Goal: Task Accomplishment & Management: Manage account settings

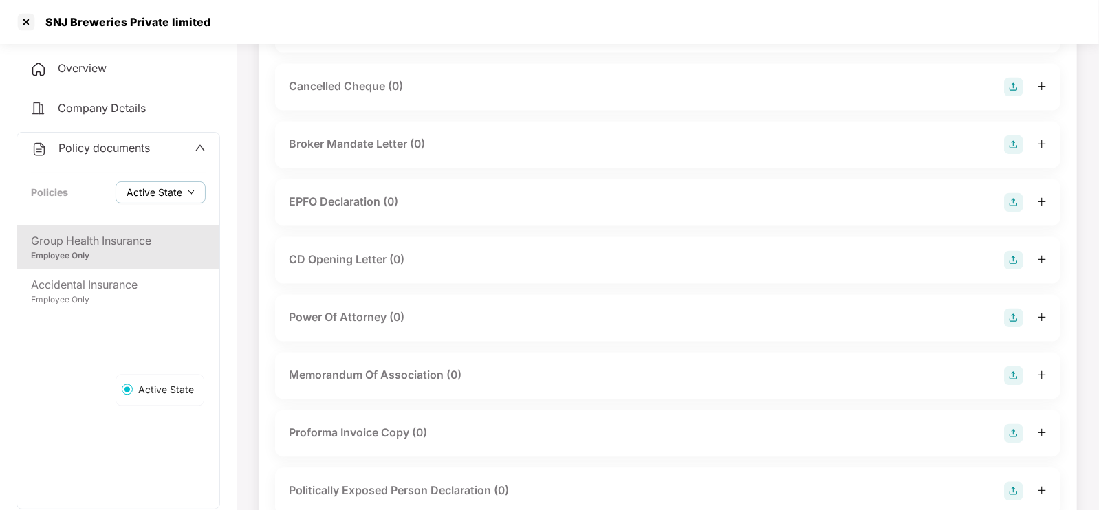
scroll to position [1596, 0]
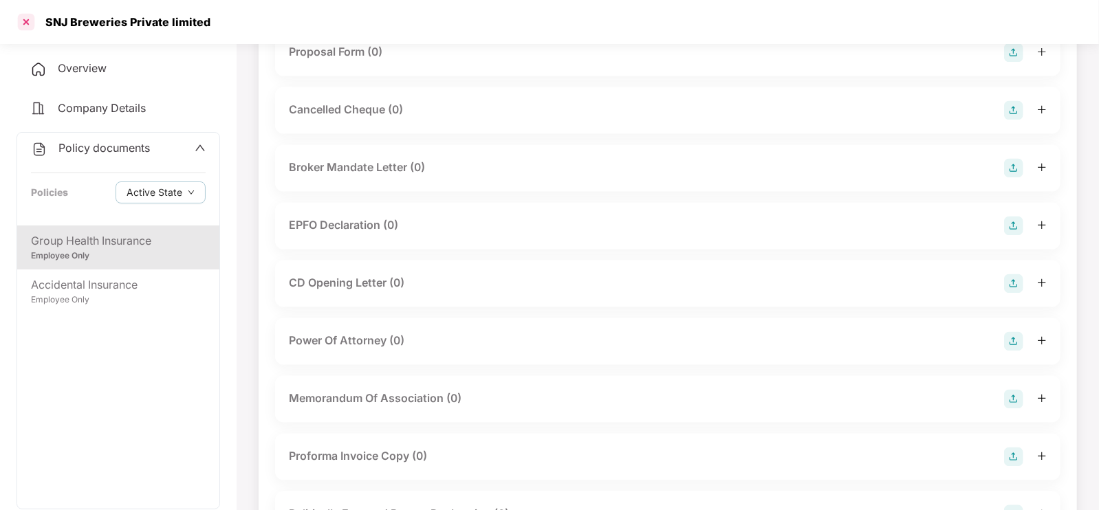
click at [25, 23] on div at bounding box center [26, 22] width 22 height 22
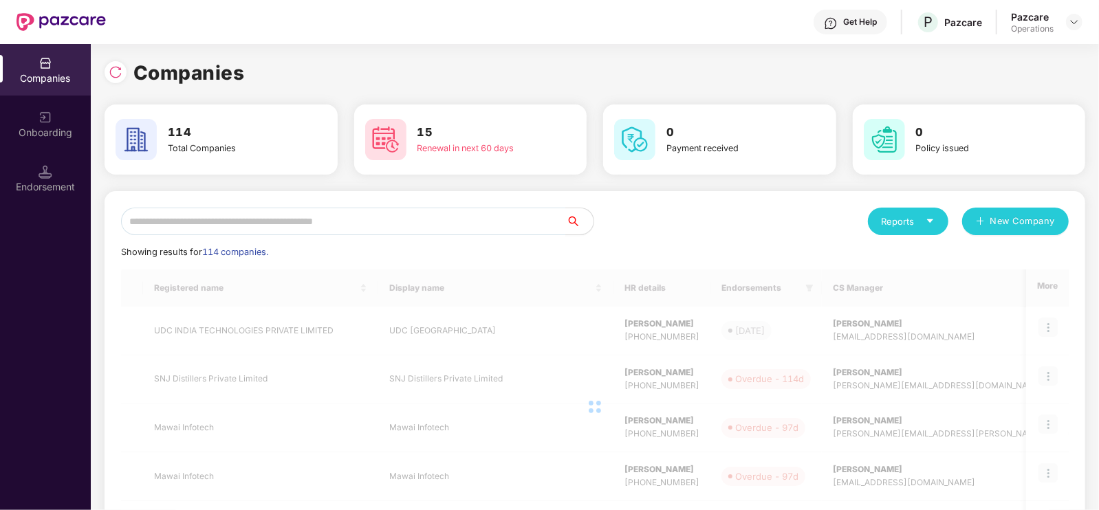
scroll to position [0, 0]
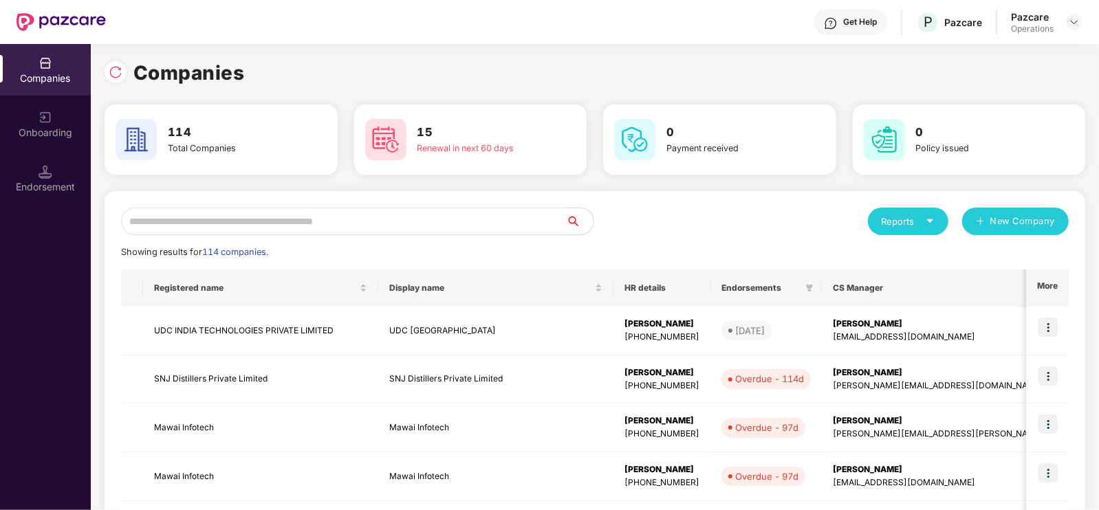
click at [274, 221] on input "text" at bounding box center [343, 221] width 445 height 27
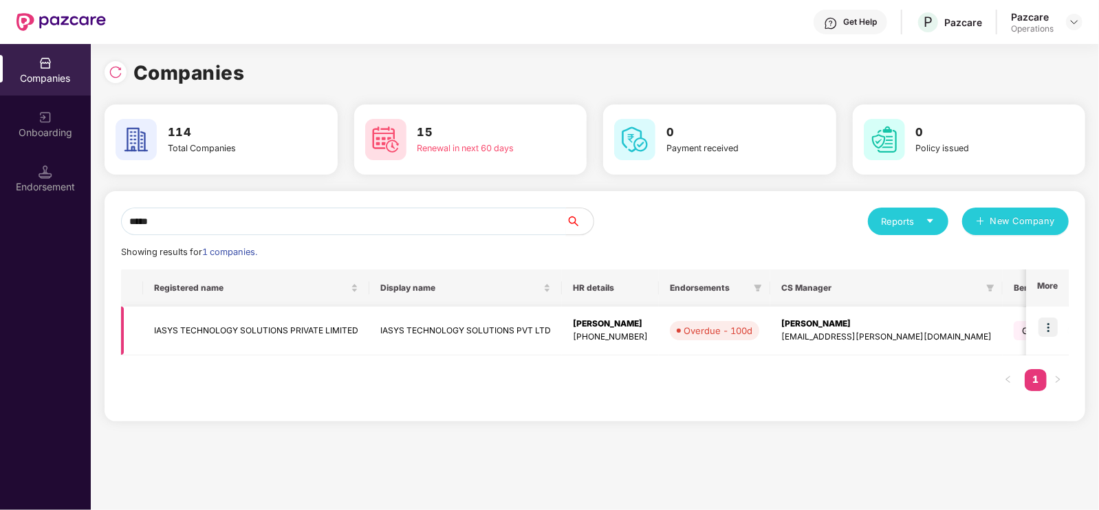
type input "*****"
click at [1050, 321] on img at bounding box center [1047, 327] width 19 height 19
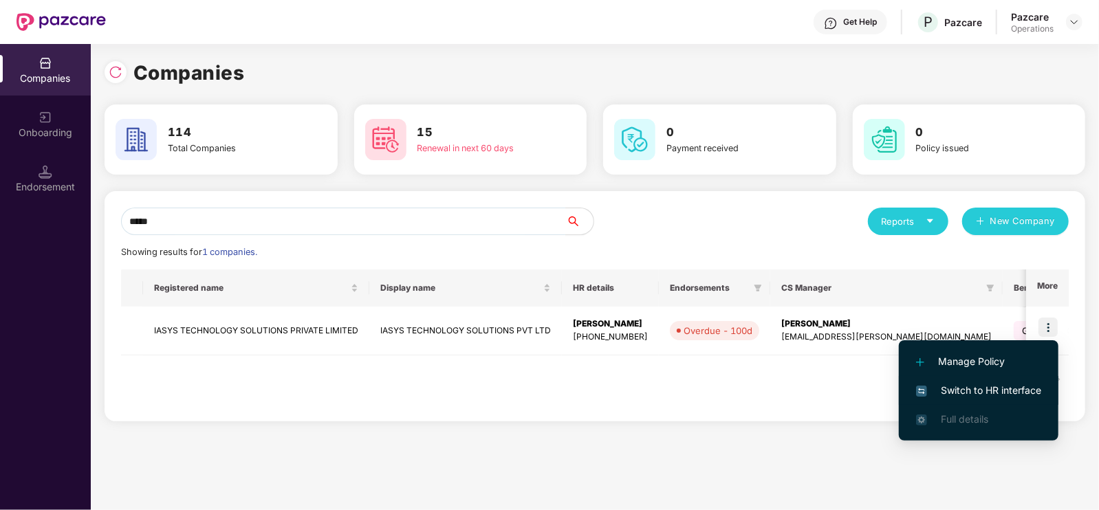
click at [984, 393] on span "Switch to HR interface" at bounding box center [978, 390] width 125 height 15
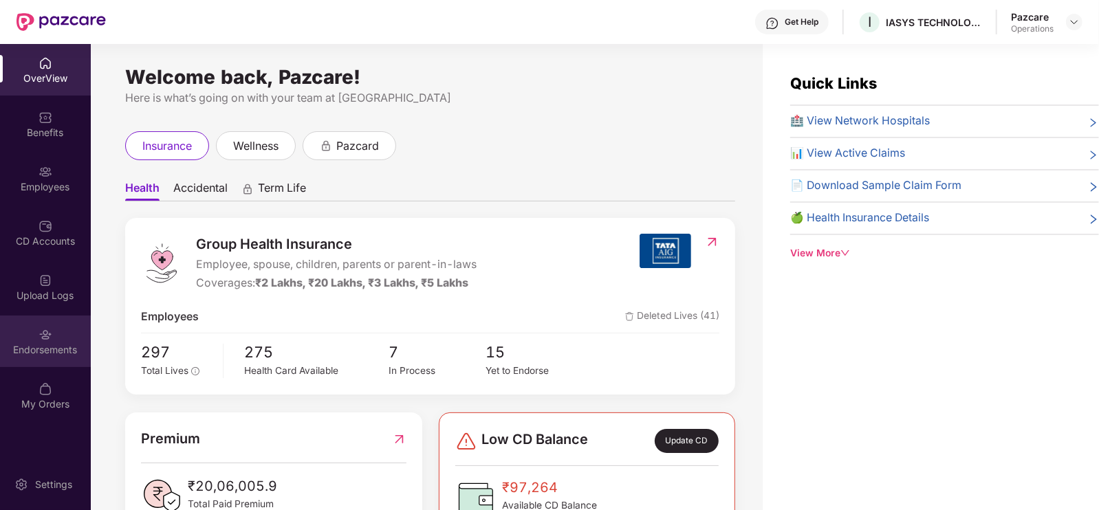
click at [36, 335] on div "Endorsements" at bounding box center [45, 342] width 91 height 52
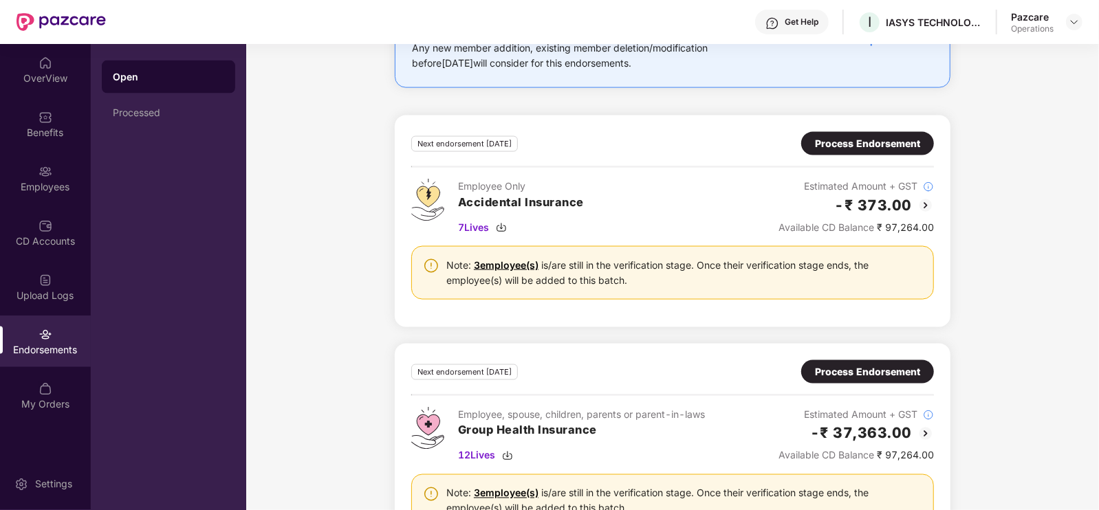
scroll to position [1326, 0]
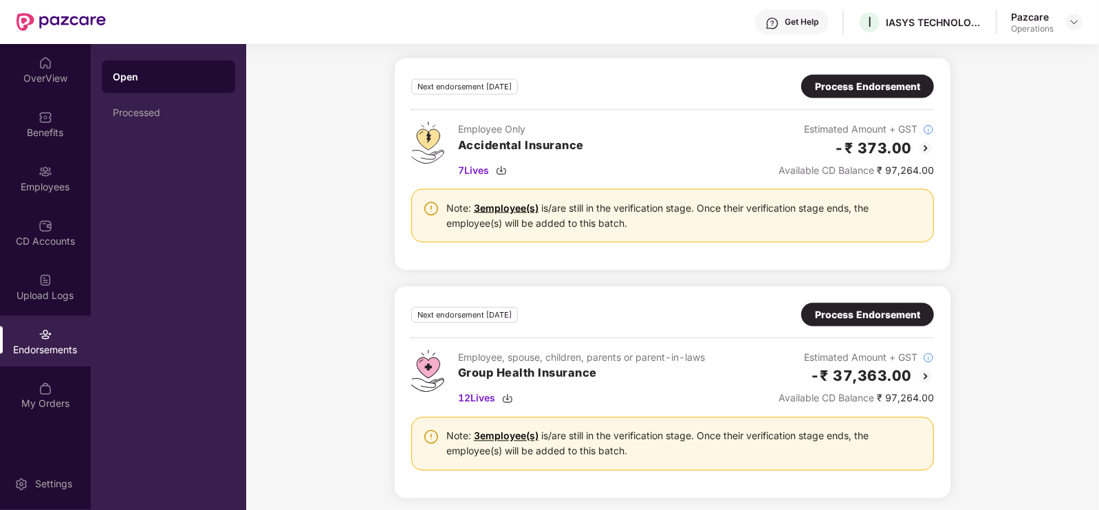
click at [874, 311] on div "Process Endorsement" at bounding box center [867, 314] width 105 height 15
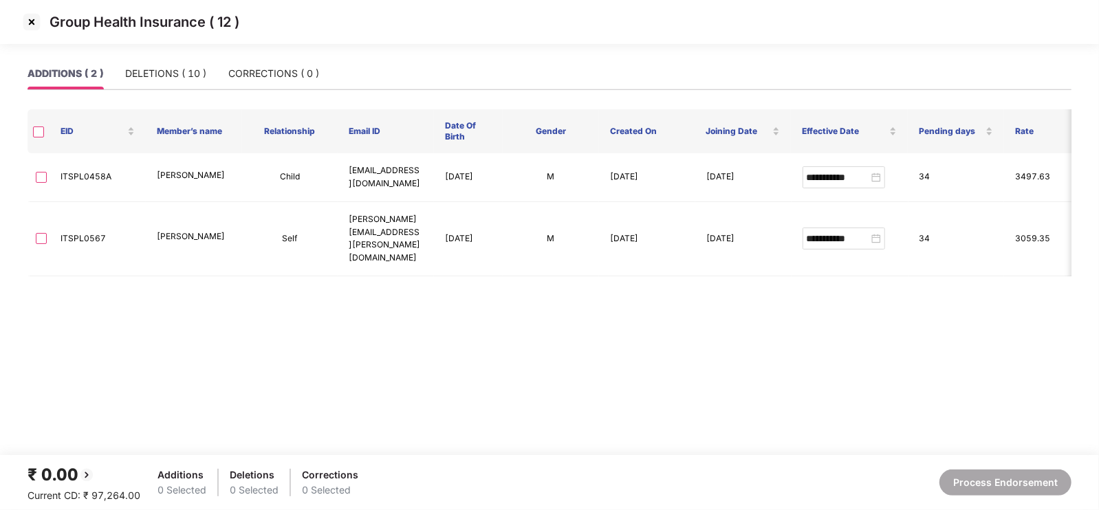
click at [30, 27] on img at bounding box center [32, 22] width 22 height 22
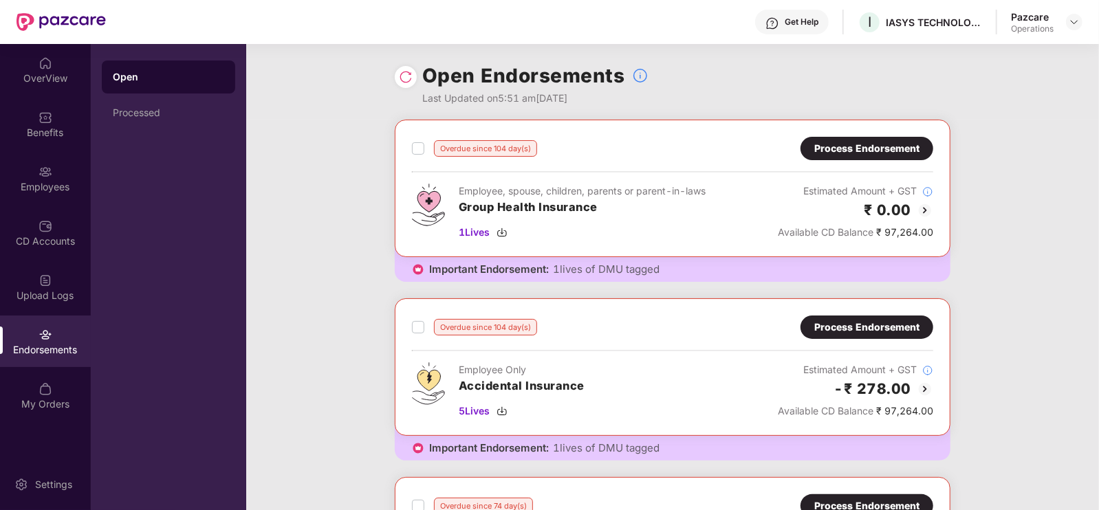
click at [851, 153] on div "Process Endorsement" at bounding box center [866, 148] width 105 height 15
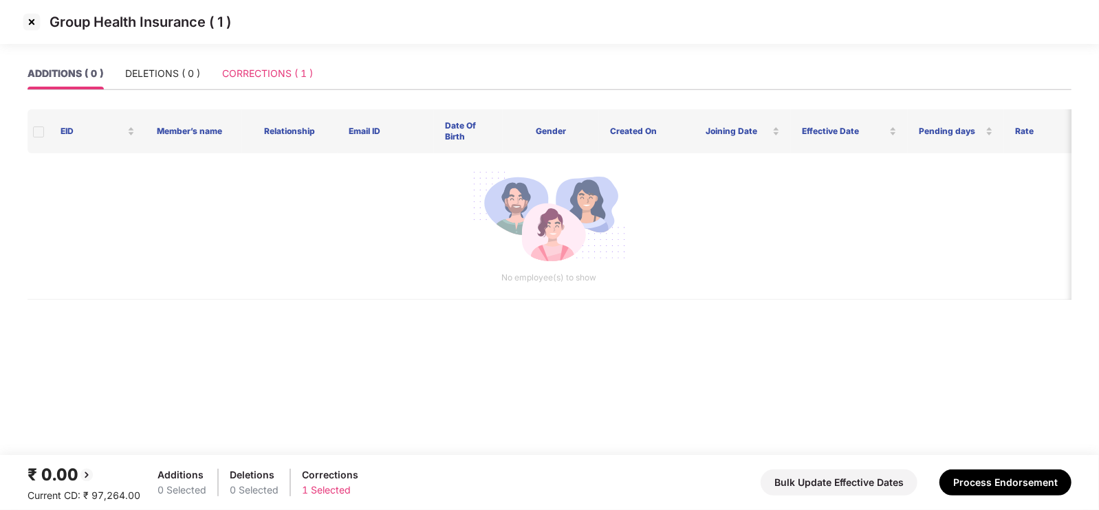
click at [266, 63] on div "CORRECTIONS ( 1 )" at bounding box center [267, 74] width 91 height 32
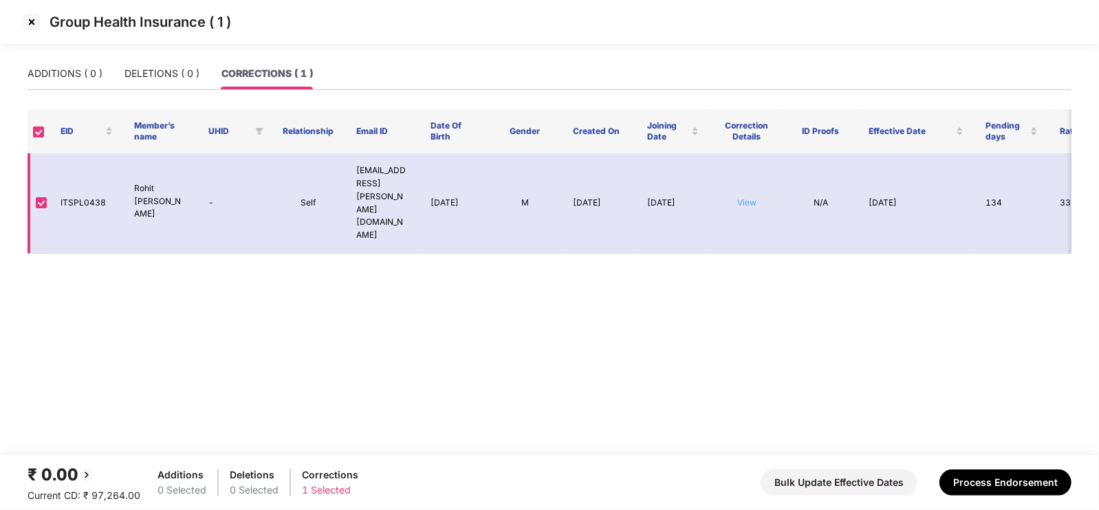
click at [742, 197] on link "View" at bounding box center [746, 202] width 19 height 10
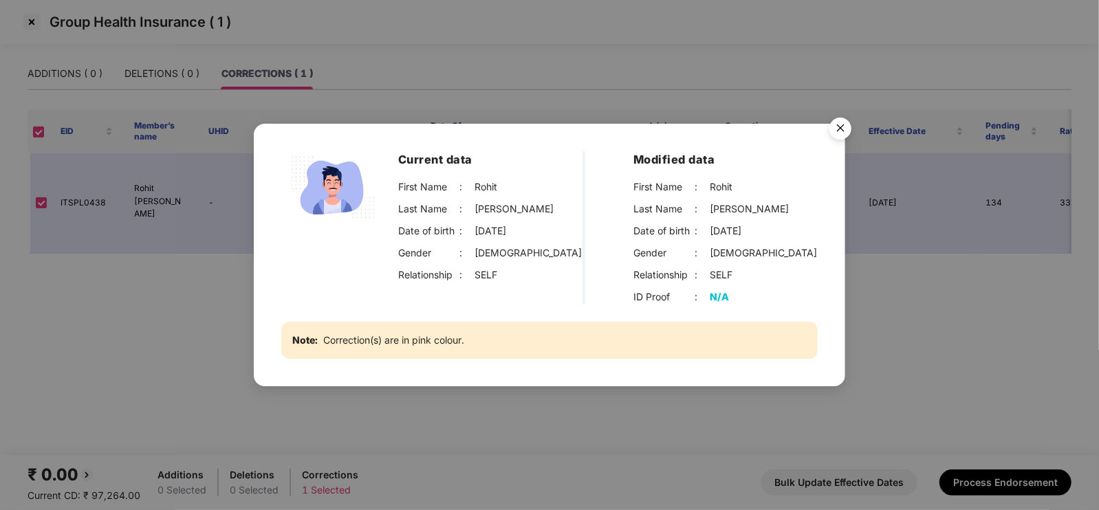
click at [842, 112] on img "Close" at bounding box center [840, 130] width 38 height 38
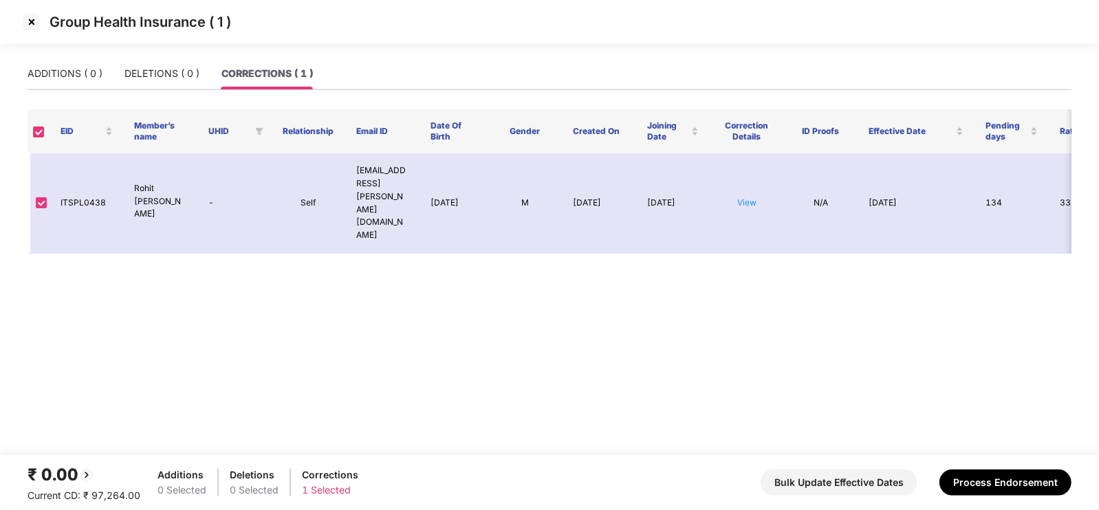
click at [28, 19] on img at bounding box center [32, 22] width 22 height 22
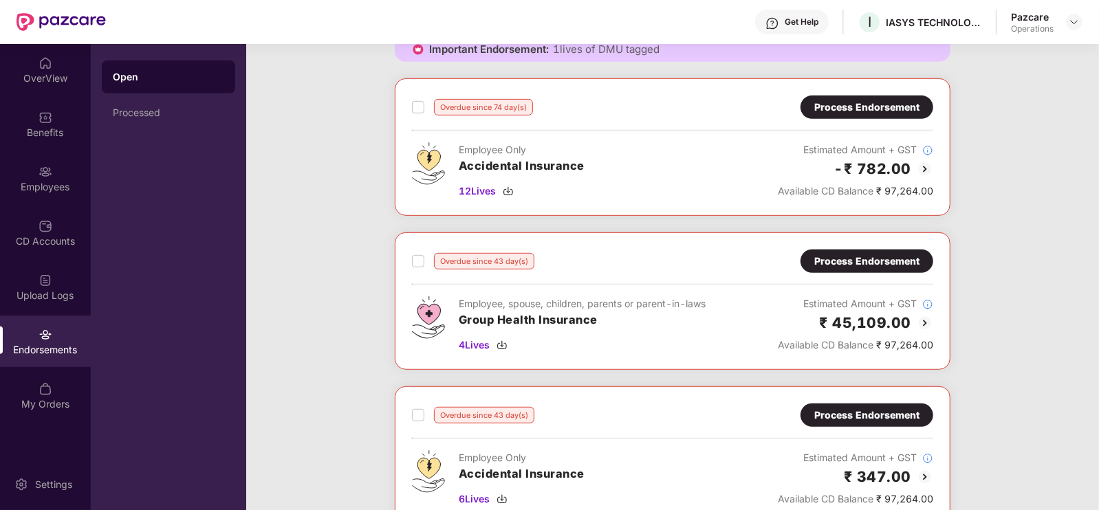
scroll to position [413, 0]
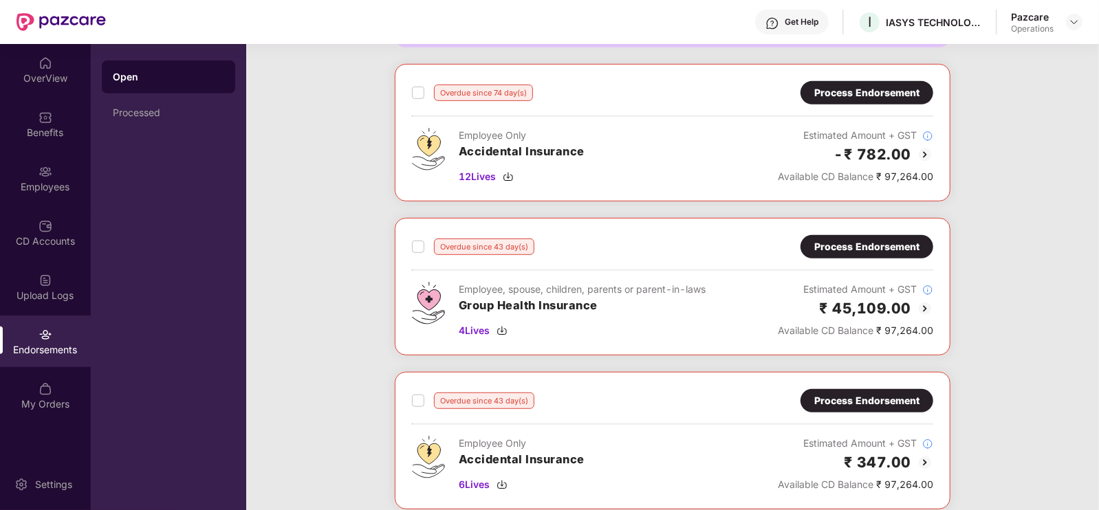
click at [877, 241] on div "Process Endorsement" at bounding box center [866, 246] width 105 height 15
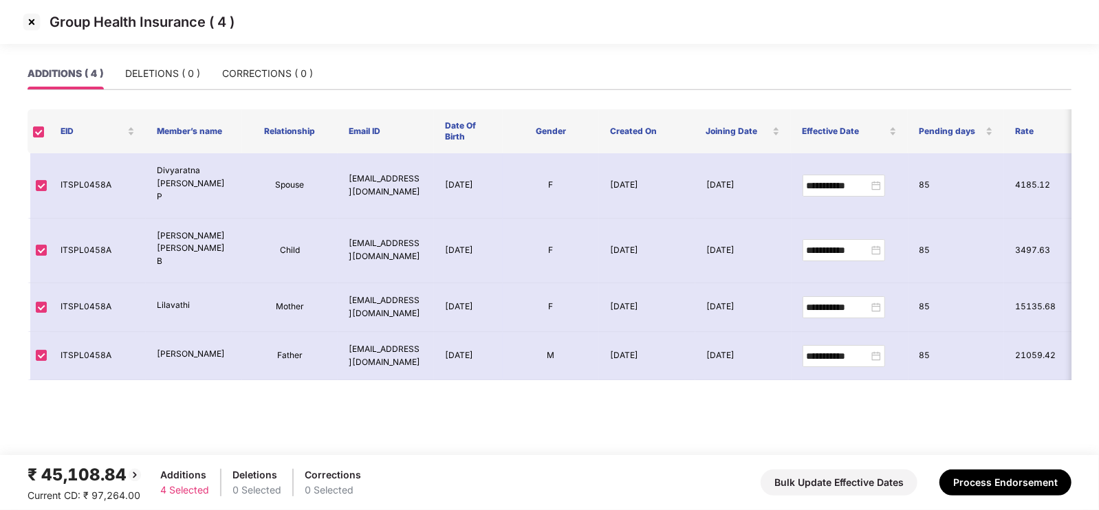
click at [21, 32] on img at bounding box center [32, 22] width 22 height 22
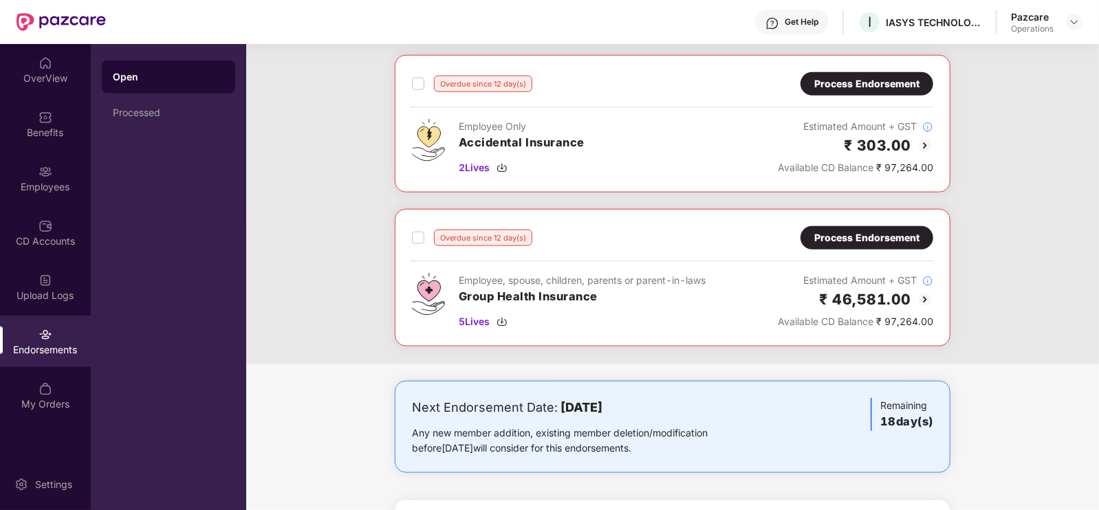
scroll to position [898, 0]
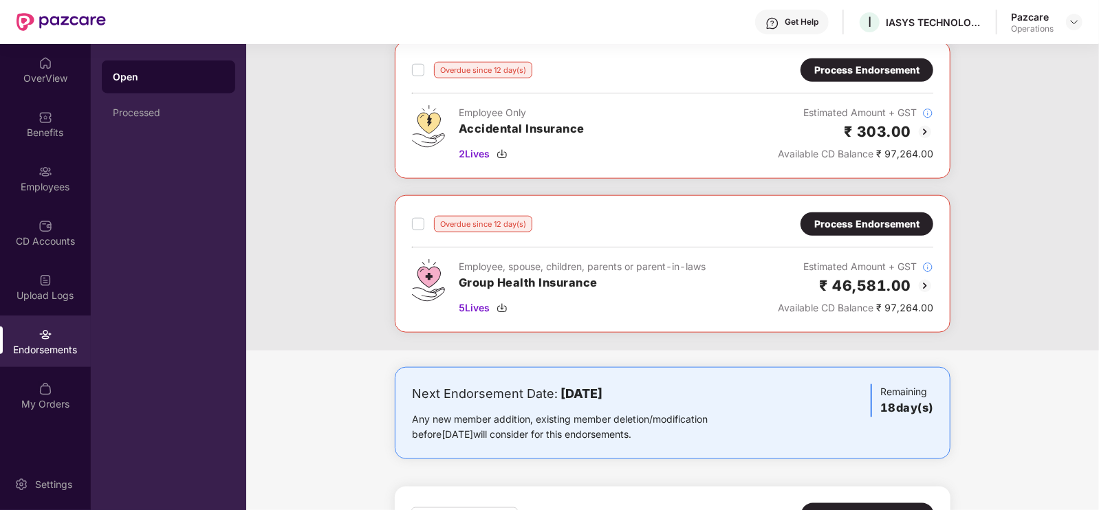
click at [894, 222] on div "Process Endorsement" at bounding box center [866, 224] width 105 height 15
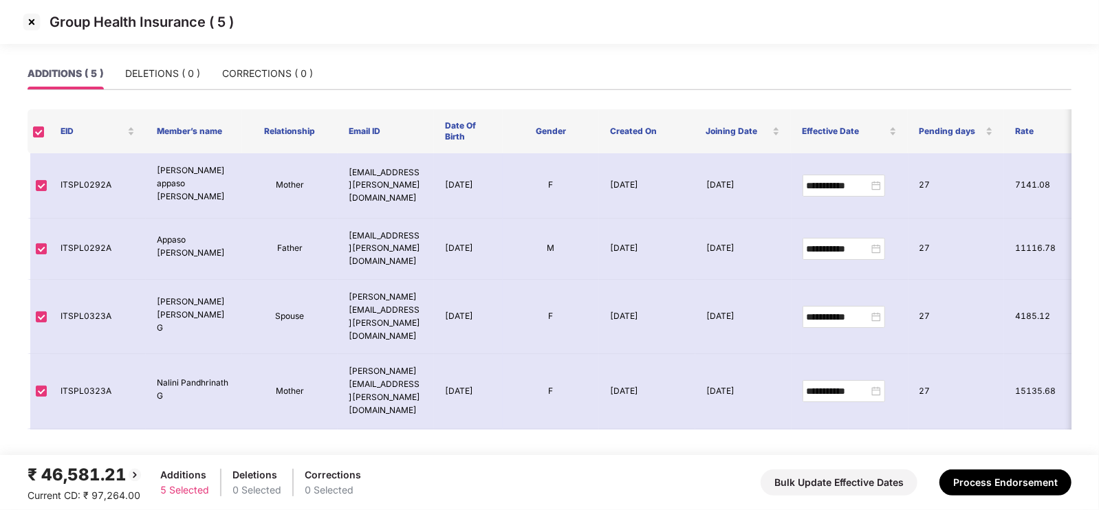
click at [1021, 68] on div "ADDITIONS ( 5 ) DELETIONS ( 0 ) CORRECTIONS ( 0 )" at bounding box center [549, 74] width 1044 height 32
click at [95, 177] on td "ITSPL0292A" at bounding box center [97, 185] width 96 height 65
copy td "ITSPL0292A"
click at [85, 283] on td "ITSPL0323A" at bounding box center [97, 317] width 96 height 74
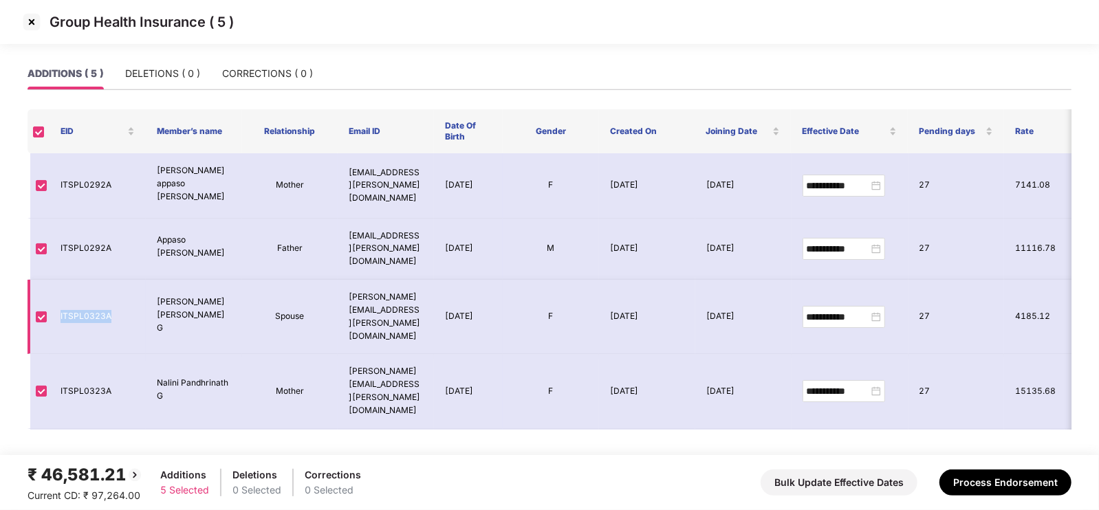
click at [85, 283] on td "ITSPL0323A" at bounding box center [97, 317] width 96 height 74
copy td "ITSPL0323A"
click at [30, 21] on img at bounding box center [32, 22] width 22 height 22
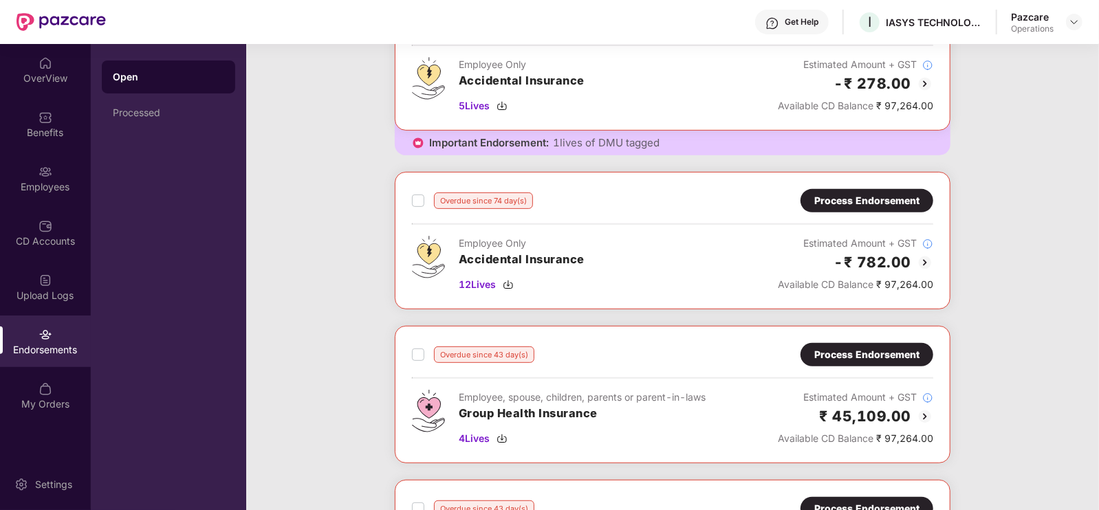
scroll to position [300, 0]
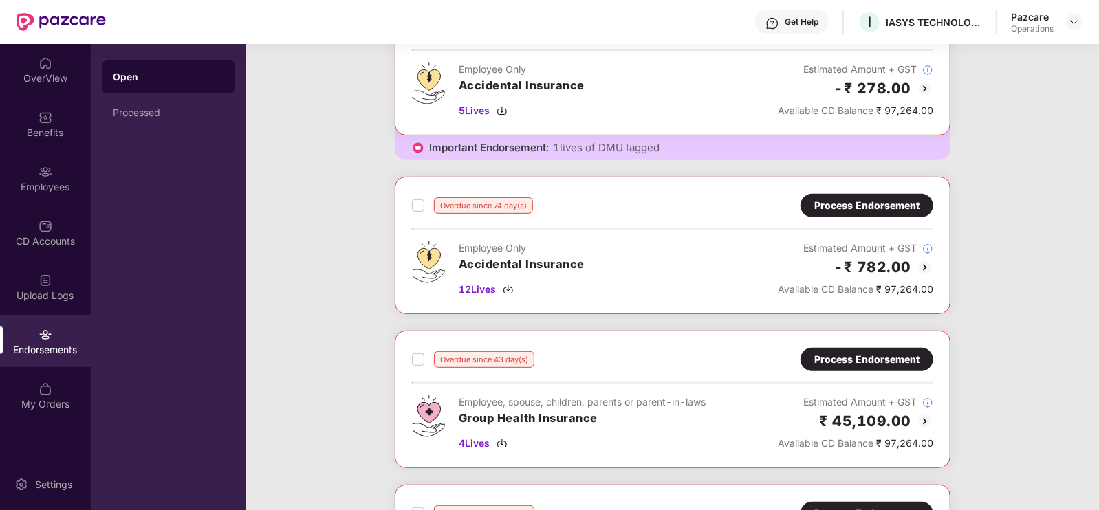
click at [859, 362] on div "Process Endorsement" at bounding box center [866, 359] width 105 height 15
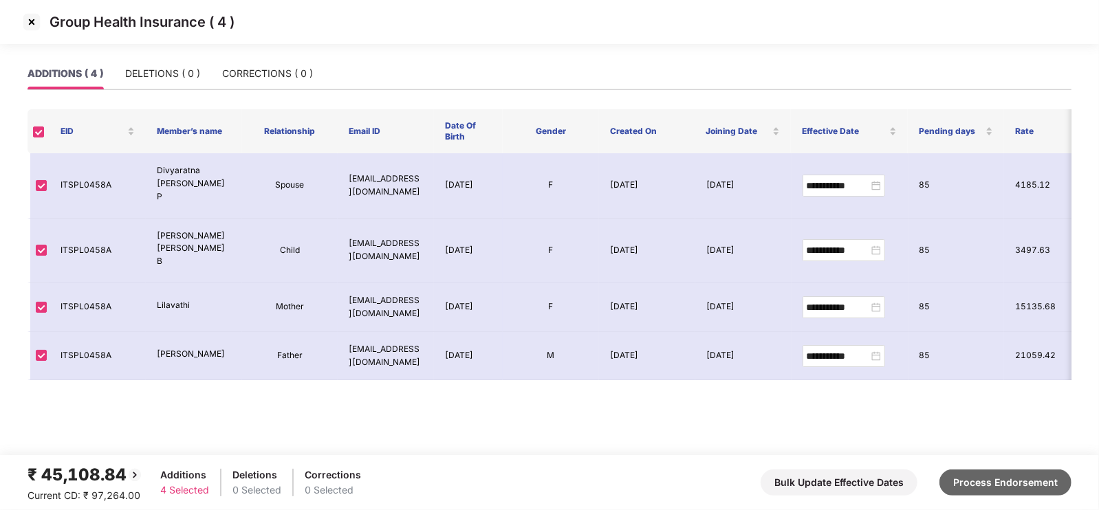
click at [990, 476] on button "Process Endorsement" at bounding box center [1005, 483] width 132 height 26
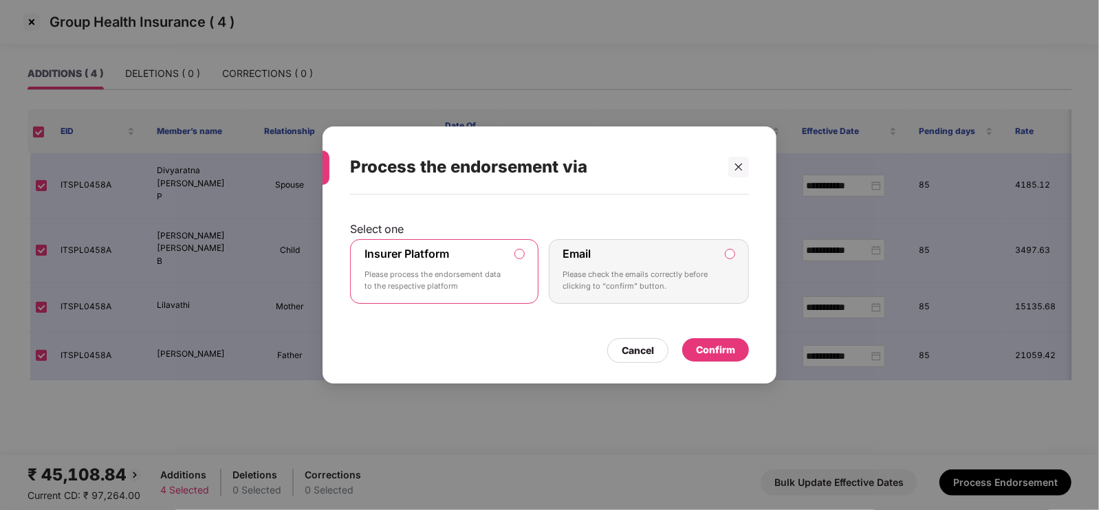
click at [724, 351] on div "Confirm" at bounding box center [715, 349] width 39 height 15
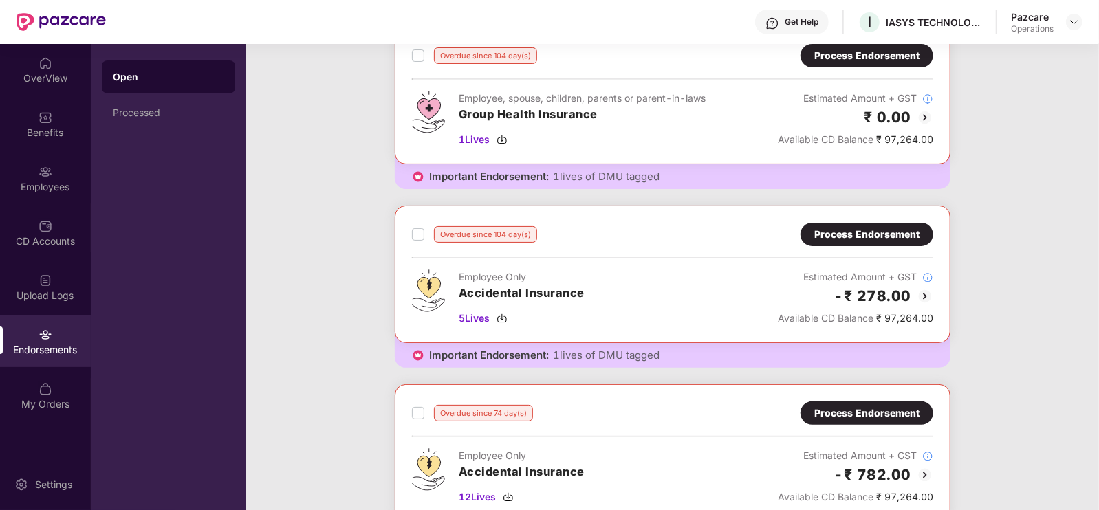
scroll to position [0, 0]
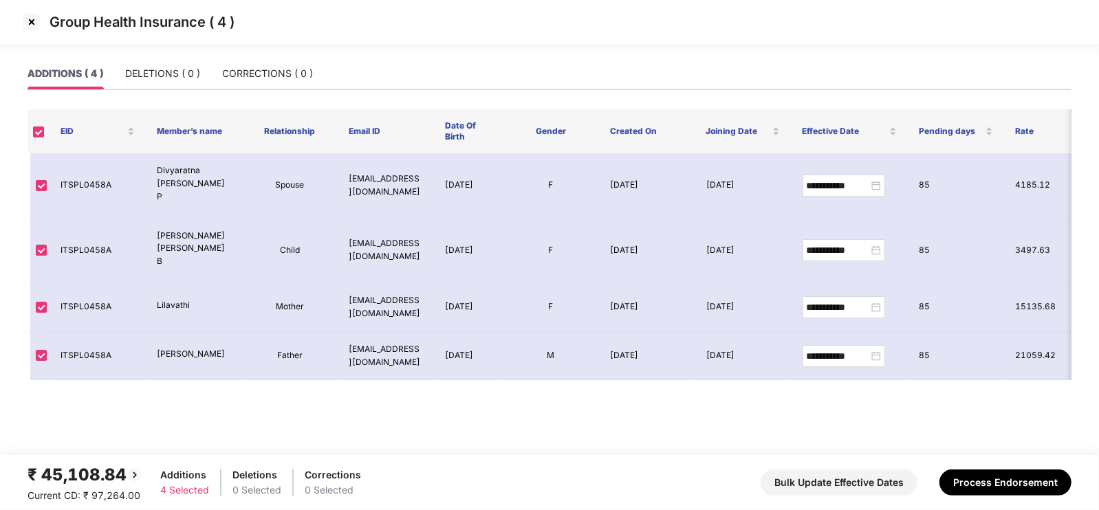
click at [28, 17] on img at bounding box center [32, 22] width 22 height 22
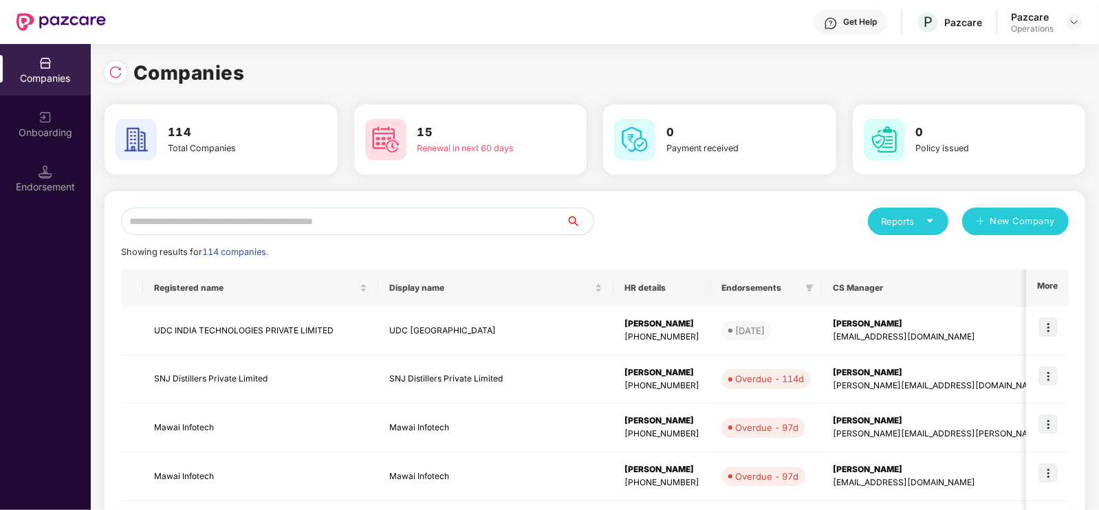
click at [224, 225] on input "text" at bounding box center [343, 221] width 445 height 27
paste input "**********"
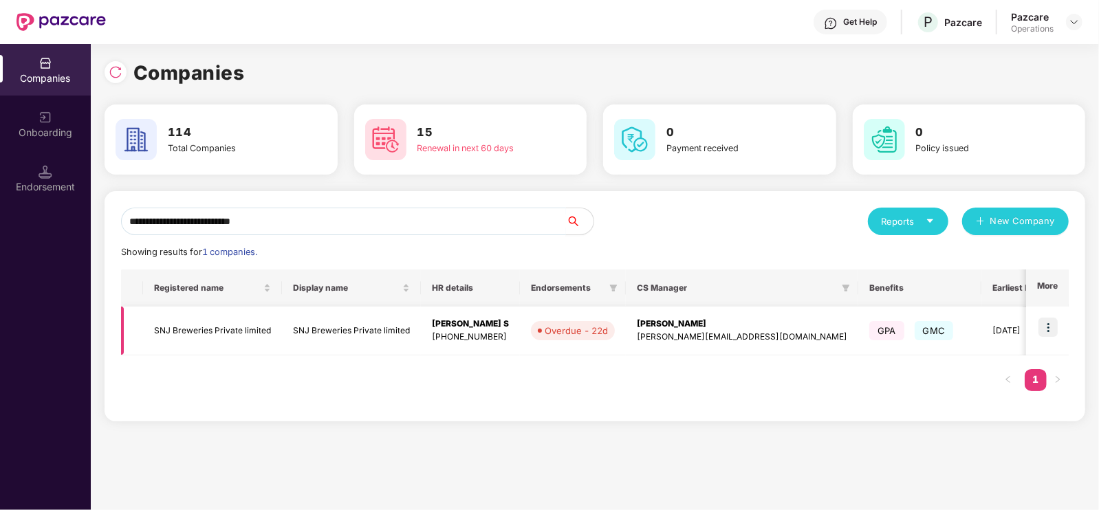
type input "**********"
click at [227, 329] on td "SNJ Breweries Private limited" at bounding box center [212, 331] width 139 height 49
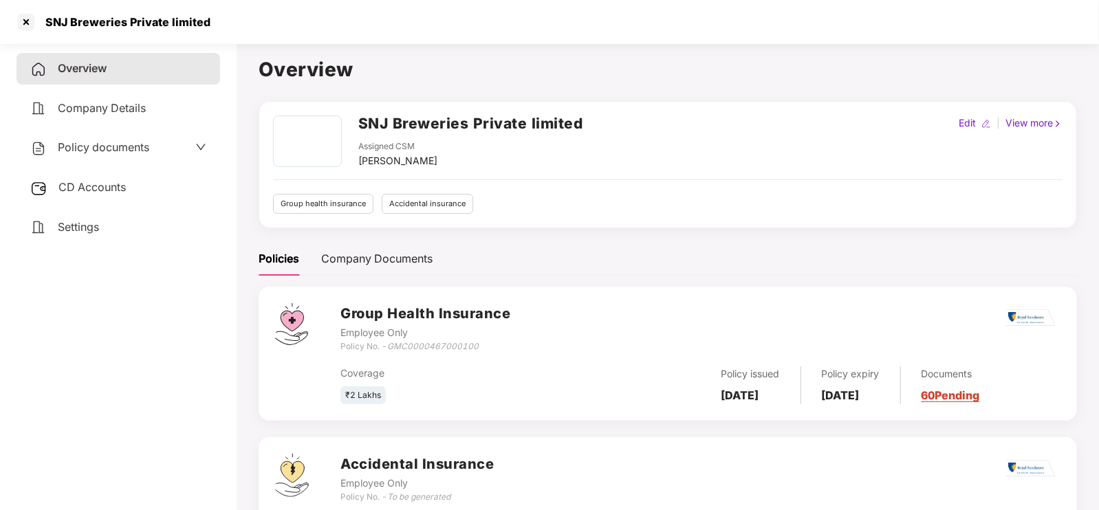
click at [110, 146] on span "Policy documents" at bounding box center [103, 147] width 91 height 14
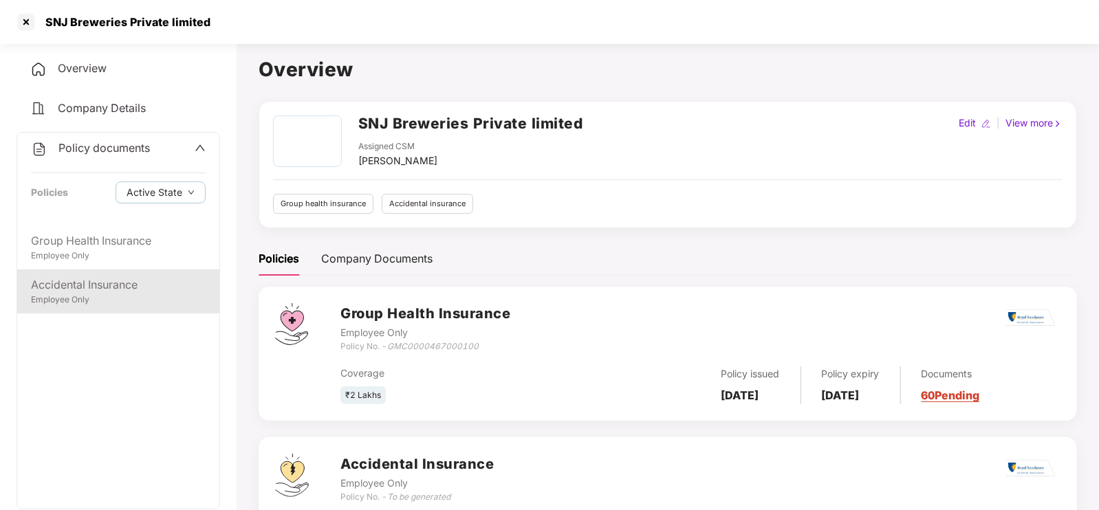
click at [137, 294] on div "Accidental Insurance" at bounding box center [118, 284] width 175 height 17
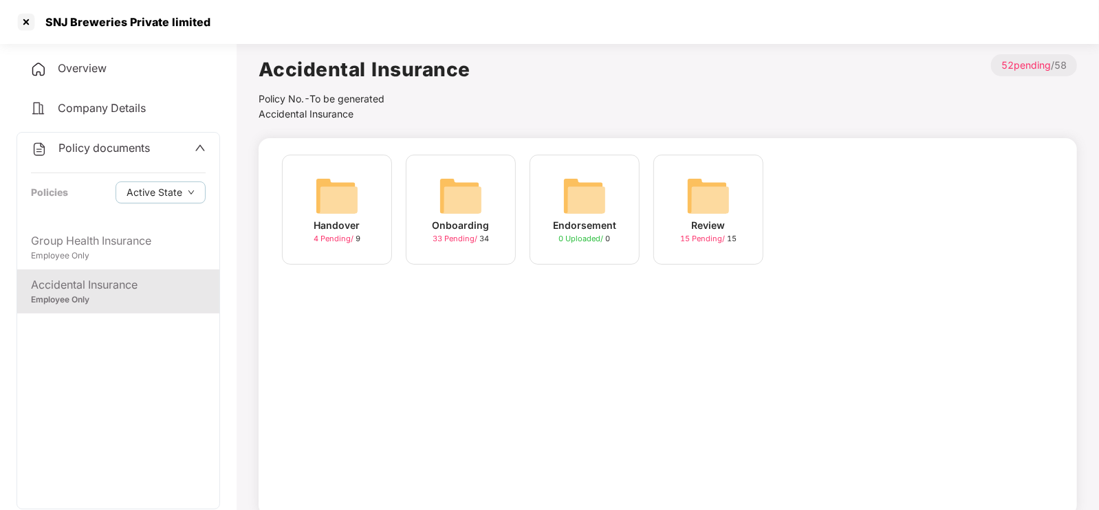
click at [499, 222] on div "Onboarding 33 Pending / 34" at bounding box center [461, 210] width 110 height 110
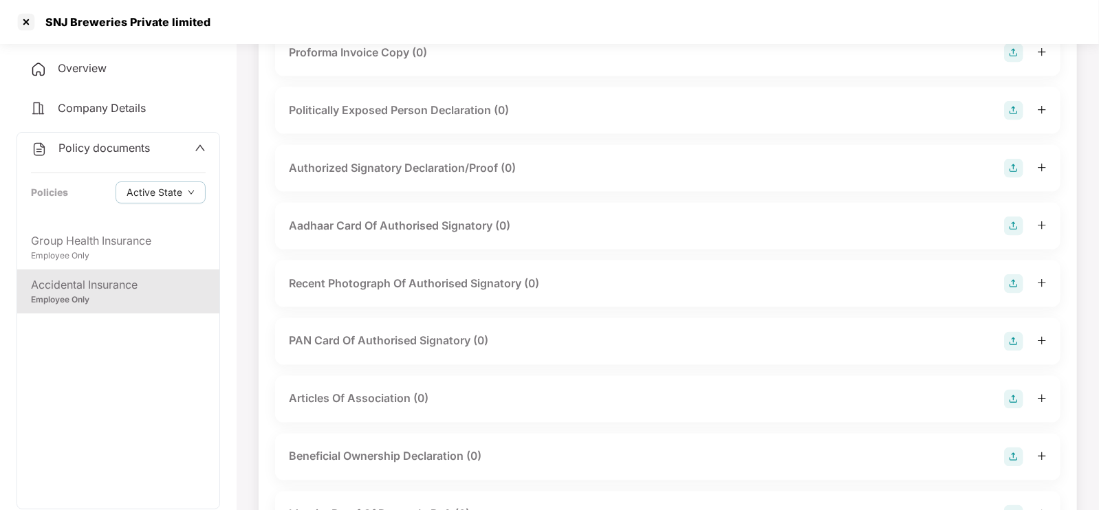
scroll to position [1387, 0]
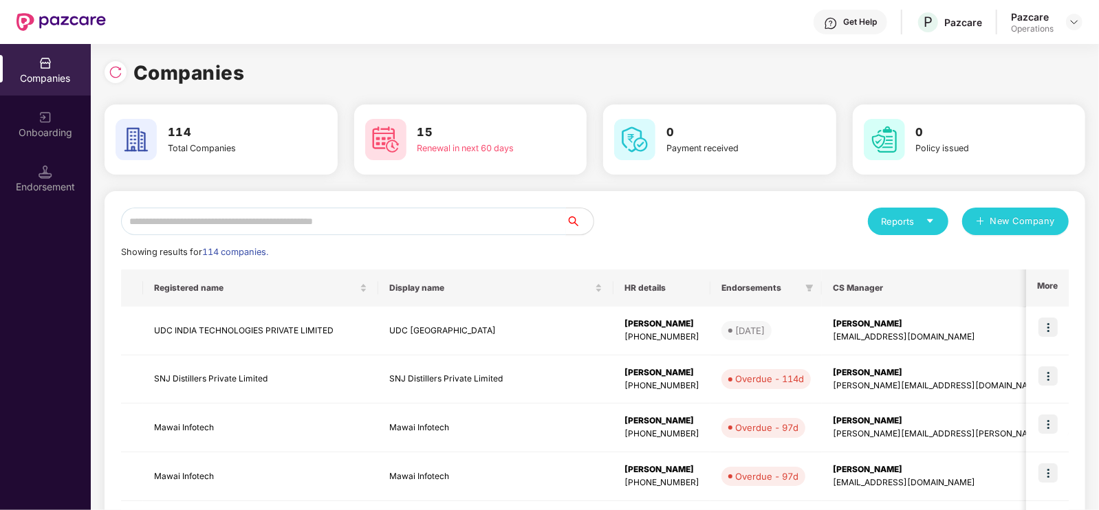
click at [230, 211] on input "text" at bounding box center [343, 221] width 445 height 27
paste input "**********"
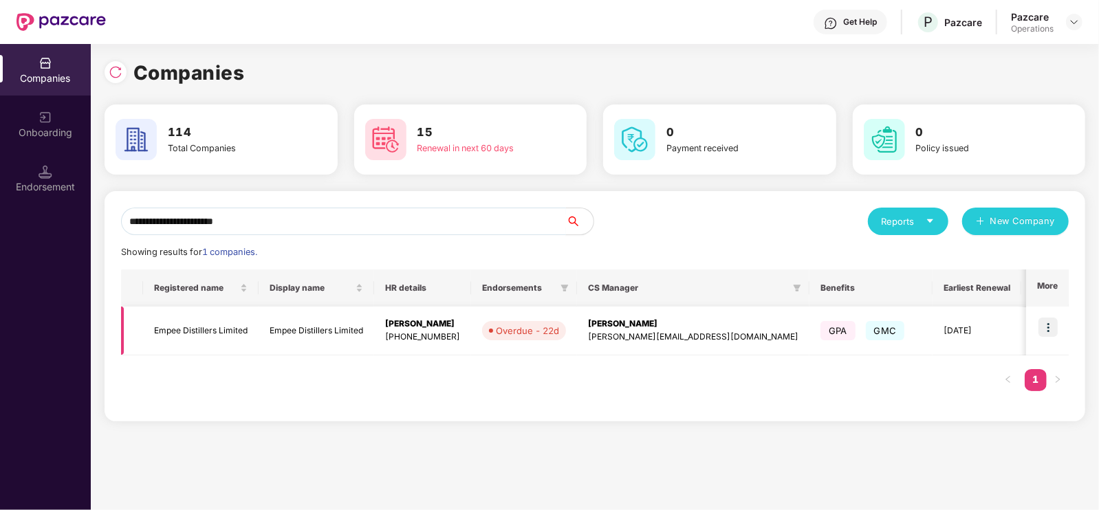
type input "**********"
click at [206, 316] on td "Empee Distillers Limited" at bounding box center [200, 331] width 115 height 49
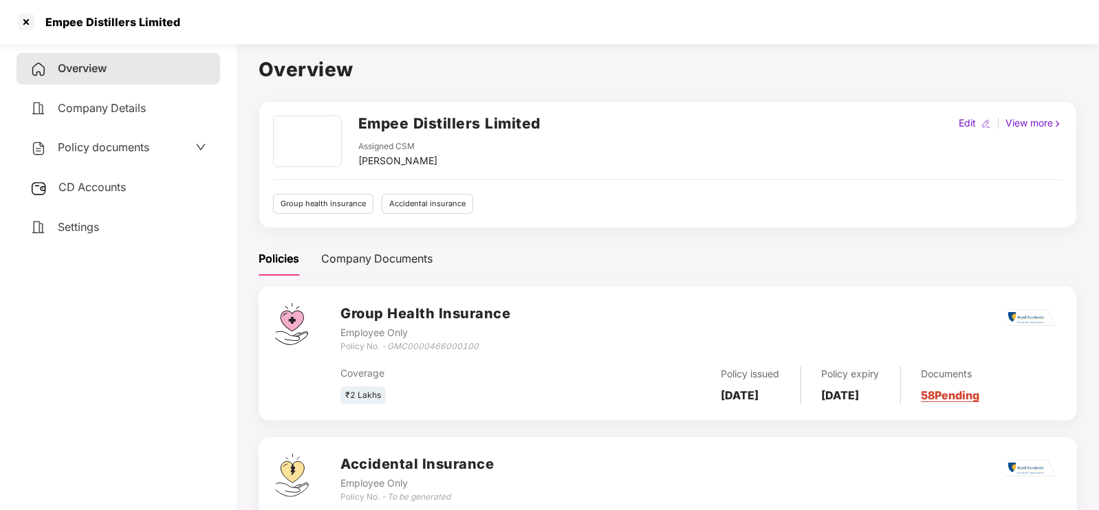
click at [142, 148] on span "Policy documents" at bounding box center [103, 147] width 91 height 14
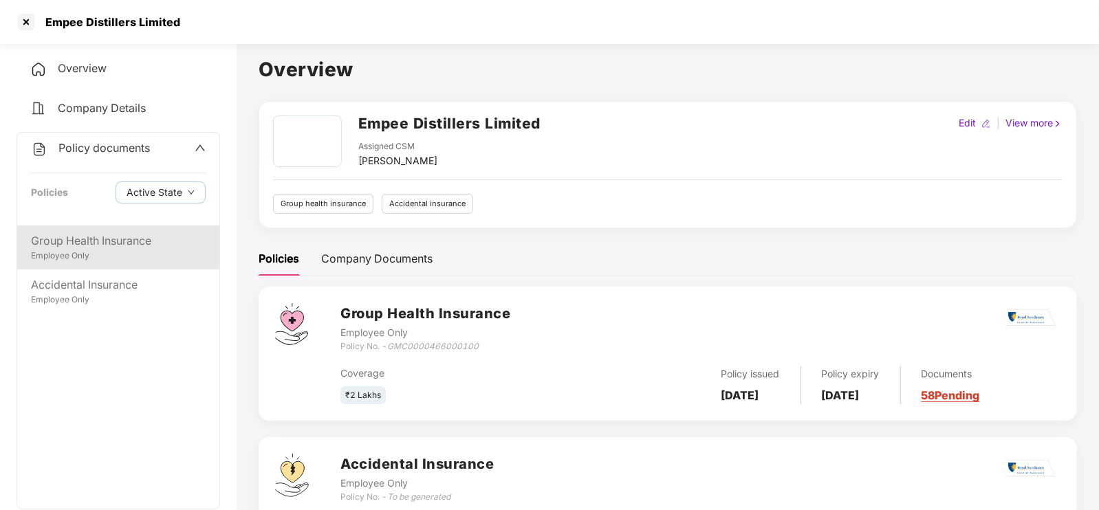
click at [120, 245] on div "Group Health Insurance" at bounding box center [118, 240] width 175 height 17
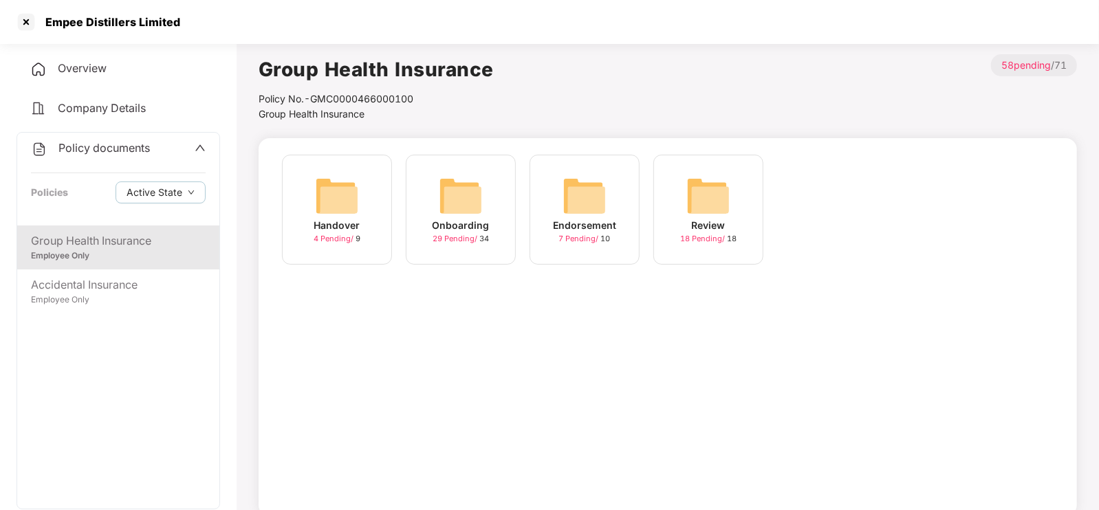
click at [449, 217] on img at bounding box center [461, 196] width 44 height 44
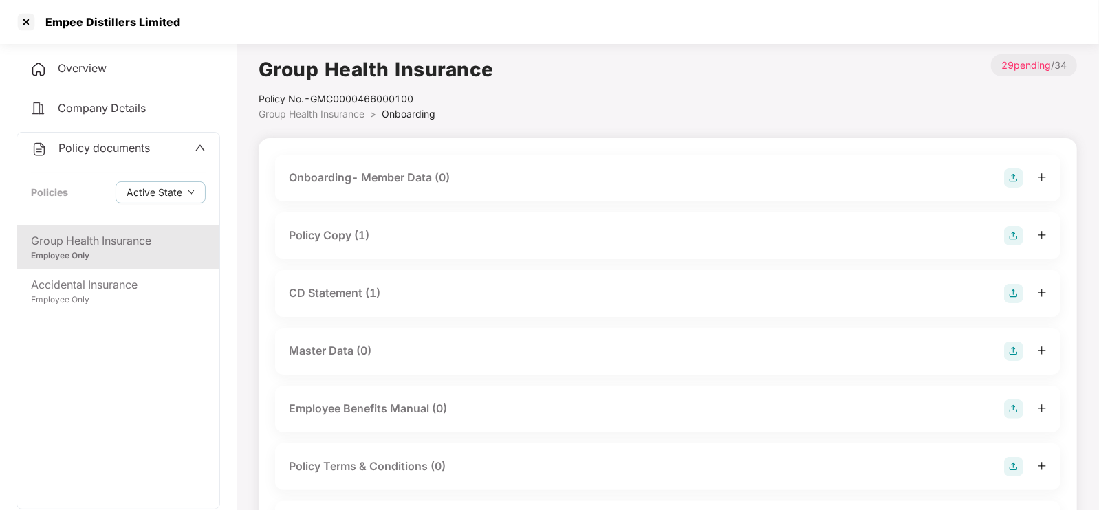
click at [439, 240] on div "Policy Copy (1)" at bounding box center [668, 235] width 758 height 19
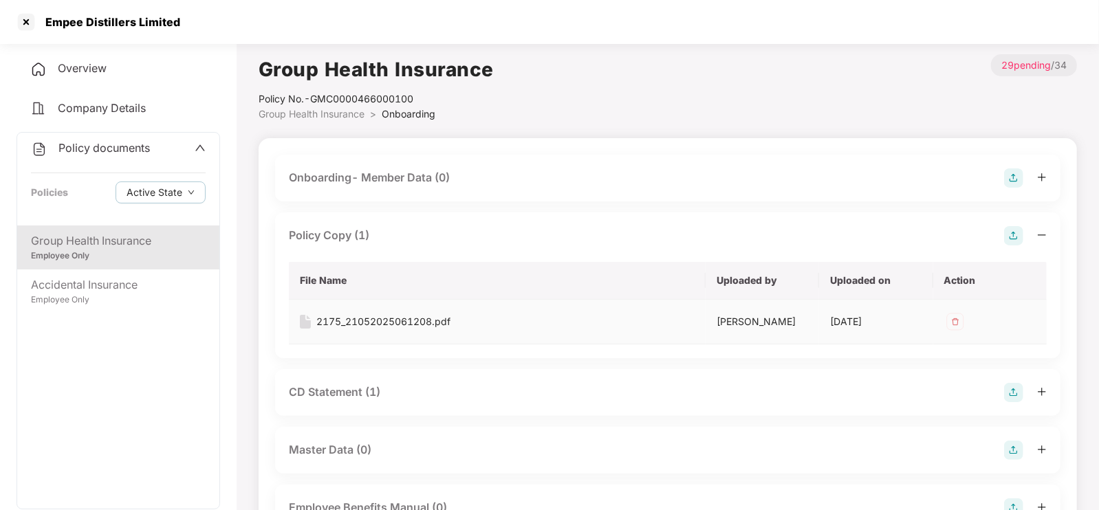
click at [424, 323] on div "2175_21052025061208.pdf" at bounding box center [383, 321] width 134 height 15
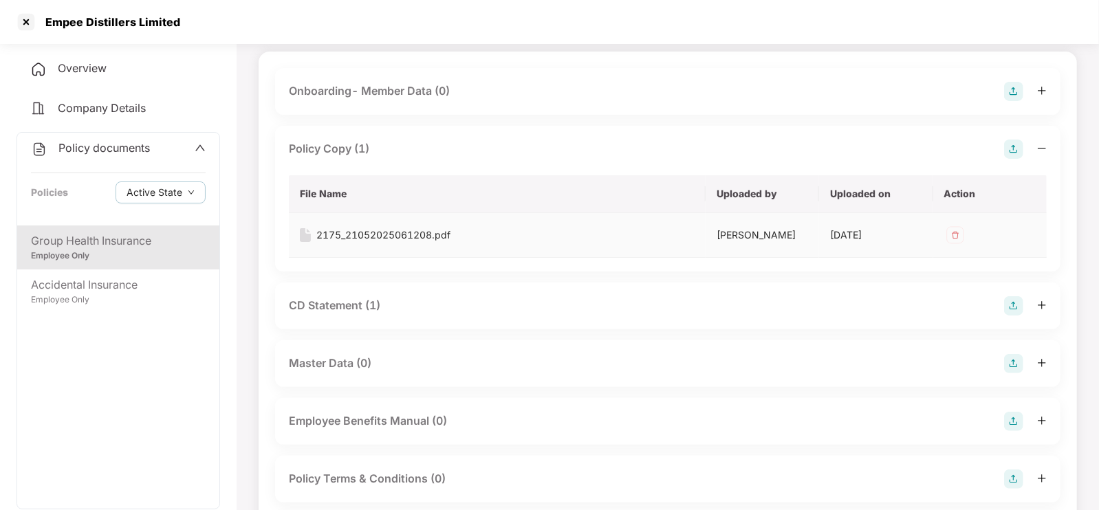
scroll to position [87, 0]
click at [406, 309] on div "CD Statement (1)" at bounding box center [668, 305] width 758 height 19
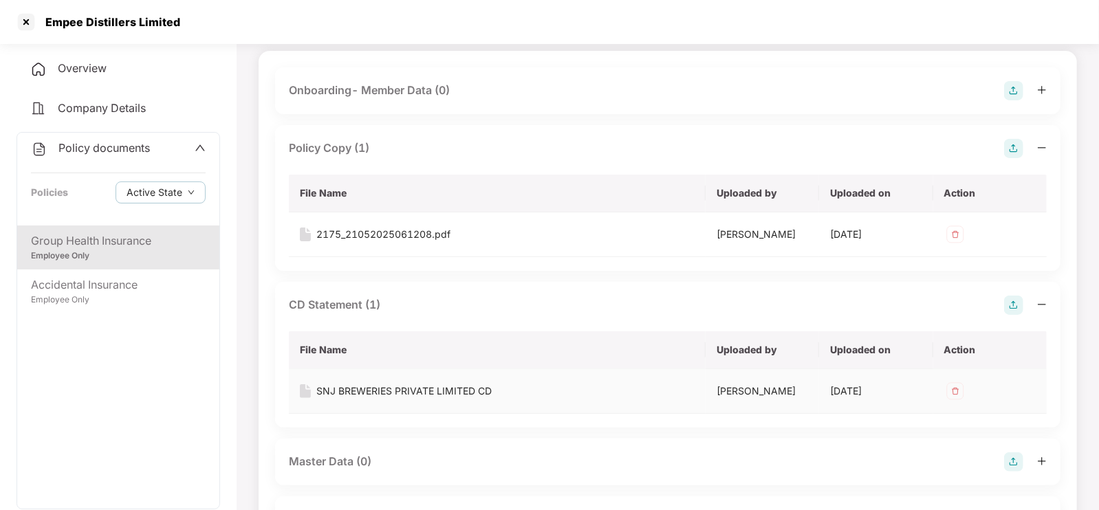
click at [398, 389] on div "SNJ BREWERIES PRIVATE LIMITED CD" at bounding box center [403, 391] width 175 height 15
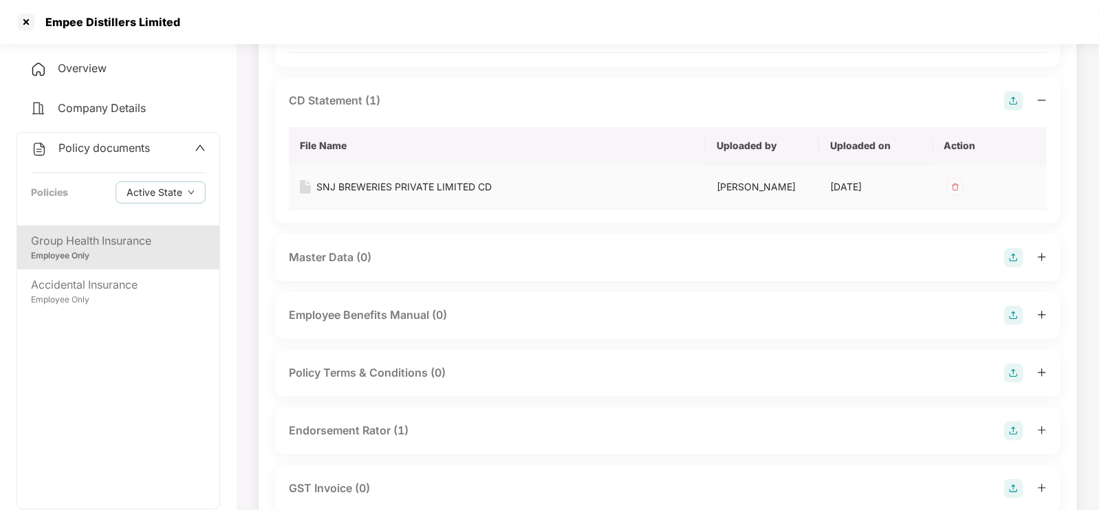
scroll to position [345, 0]
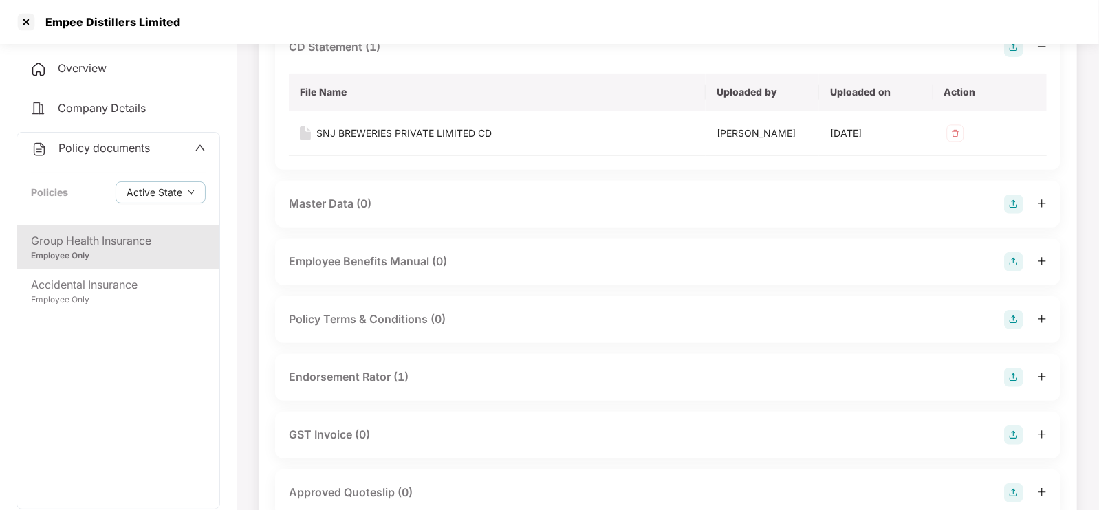
click at [384, 377] on div "Endorsement Rator (1)" at bounding box center [349, 376] width 120 height 17
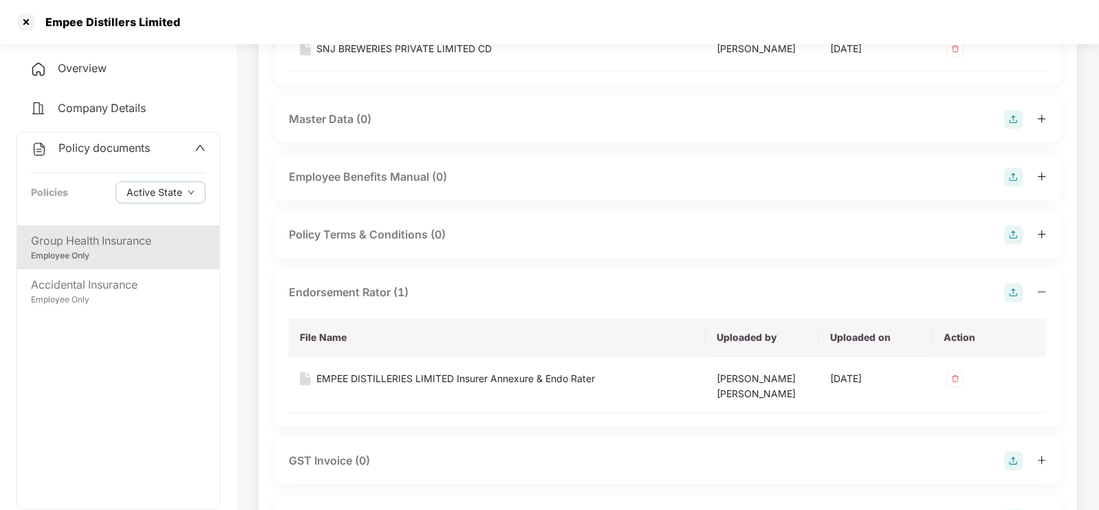
scroll to position [432, 0]
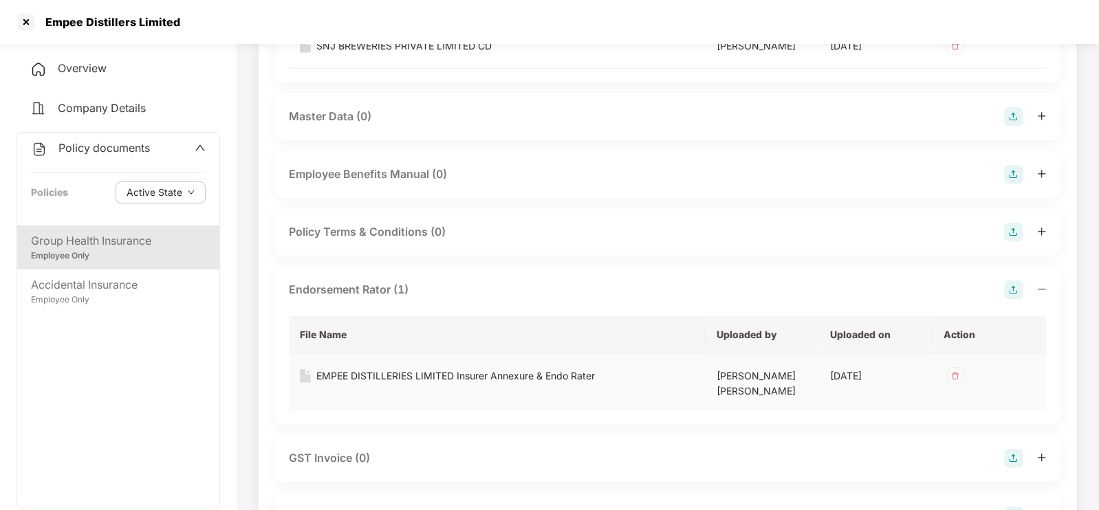
click at [389, 377] on div "EMPEE DISTILLERIES LIMITED Insurer Annexure & Endo Rater" at bounding box center [455, 375] width 278 height 15
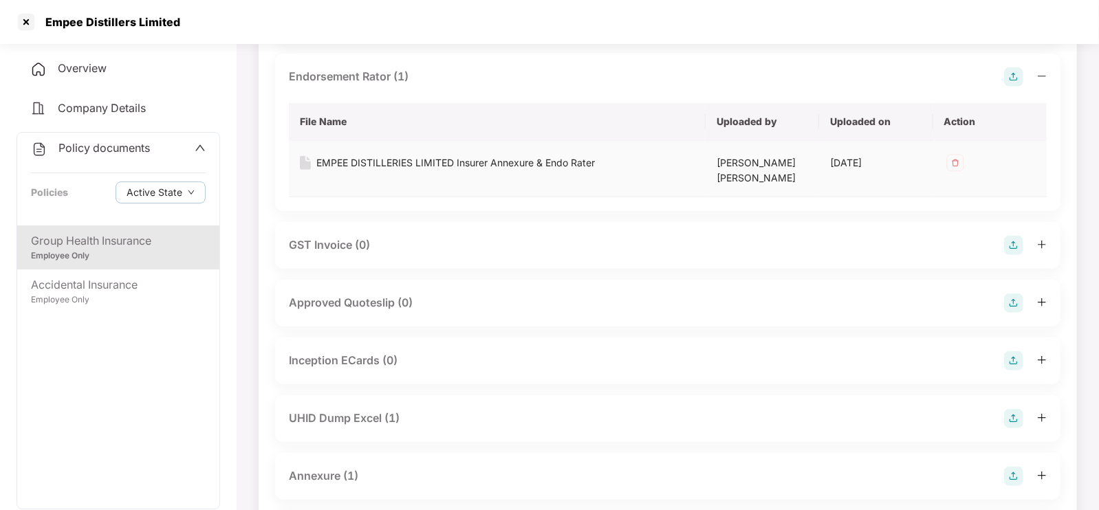
scroll to position [647, 0]
click at [393, 412] on div "UHID Dump Excel (1)" at bounding box center [344, 416] width 111 height 17
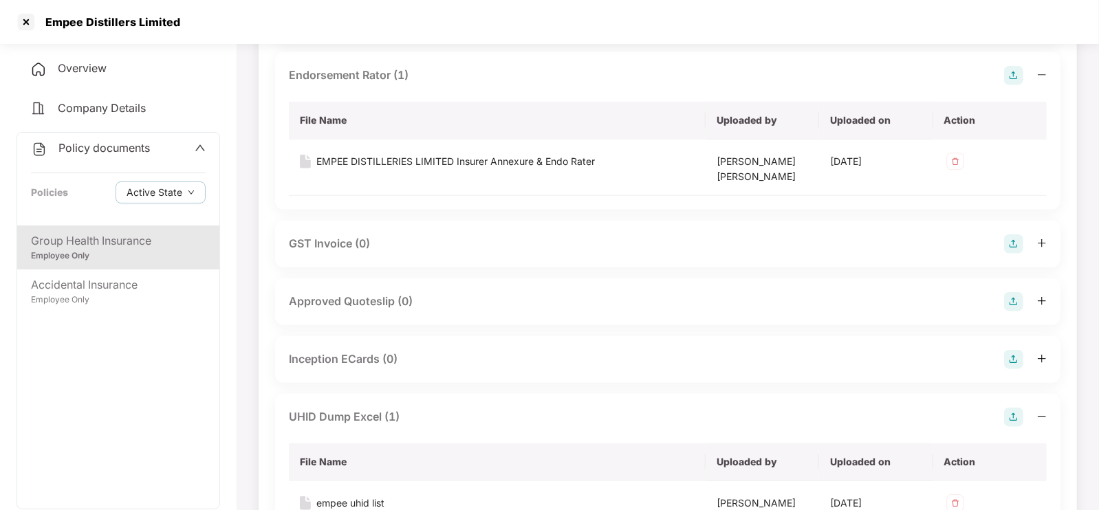
click at [393, 412] on div "UHID Dump Excel (1)" at bounding box center [344, 416] width 111 height 17
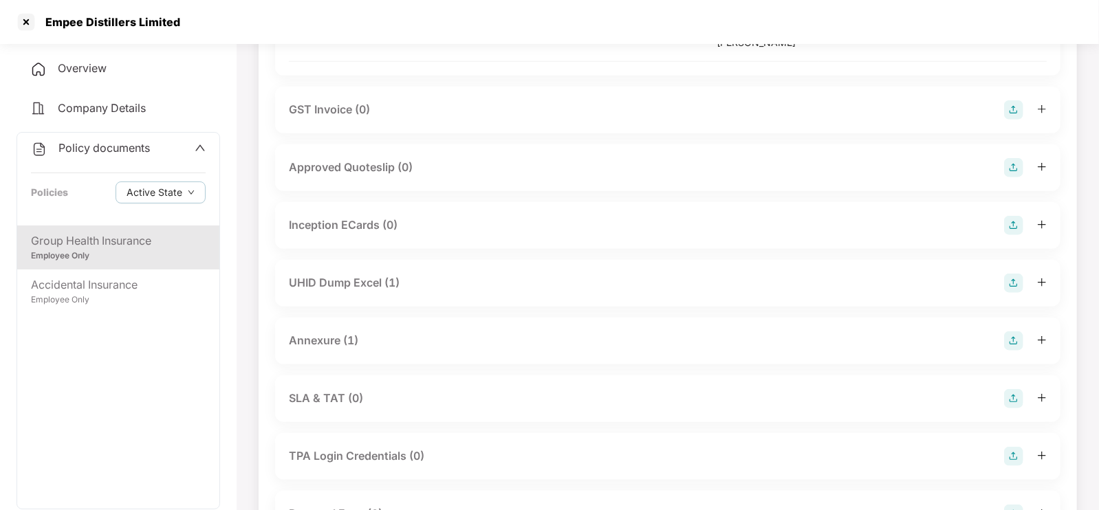
scroll to position [782, 0]
click at [373, 335] on div "Annexure (1)" at bounding box center [668, 340] width 758 height 19
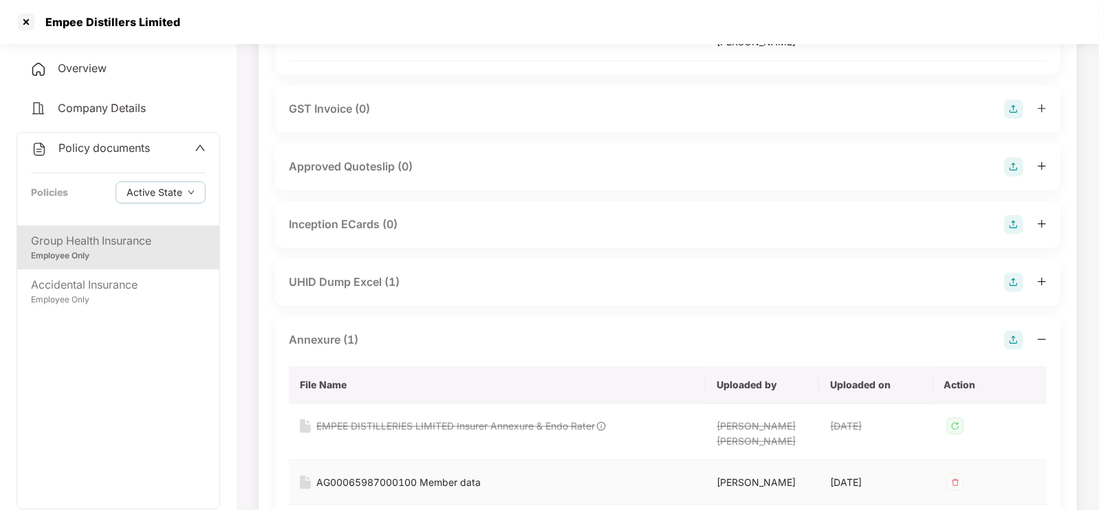
click at [389, 478] on div "AG00065987000100 Member data" at bounding box center [398, 482] width 164 height 15
click at [406, 281] on div "UHID Dump Excel (1)" at bounding box center [668, 282] width 758 height 19
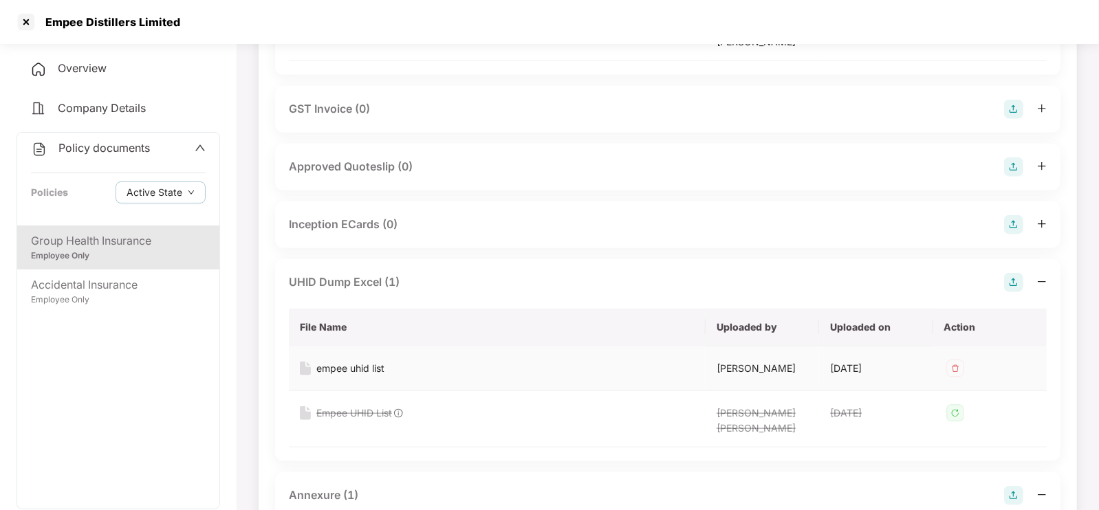
click at [381, 364] on div "empee uhid list" at bounding box center [350, 368] width 68 height 15
click at [27, 16] on div at bounding box center [26, 22] width 22 height 22
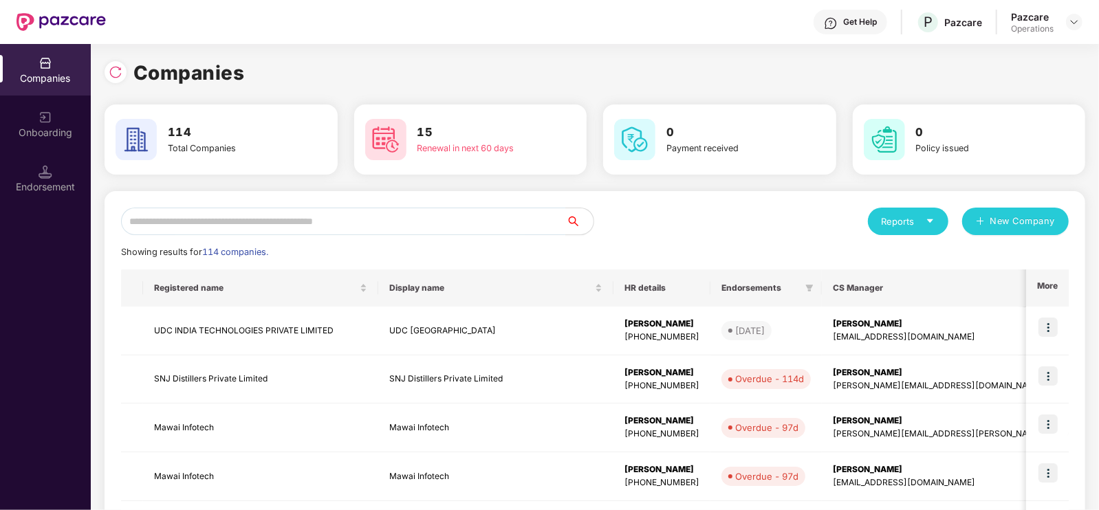
scroll to position [0, 0]
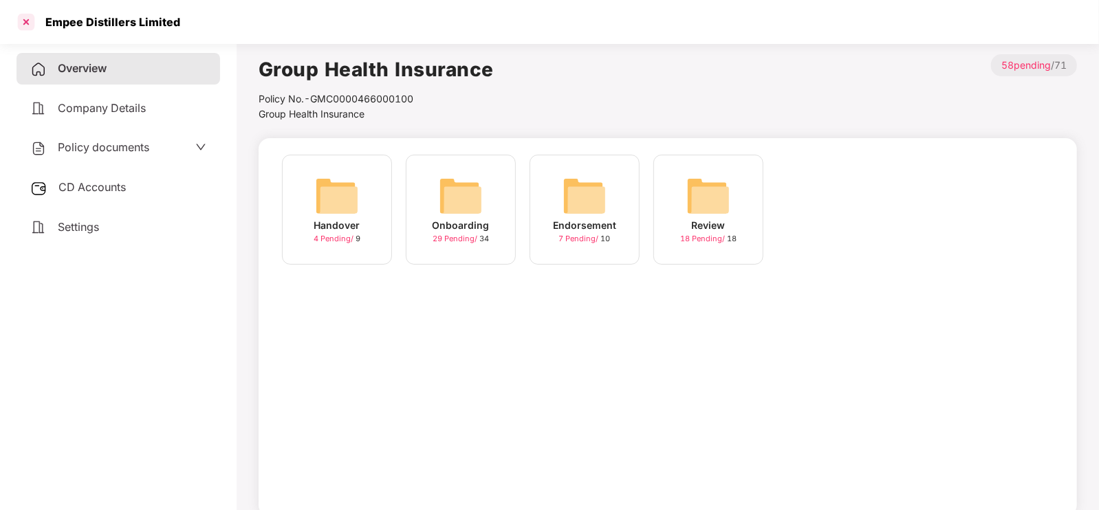
click at [24, 18] on div at bounding box center [26, 22] width 22 height 22
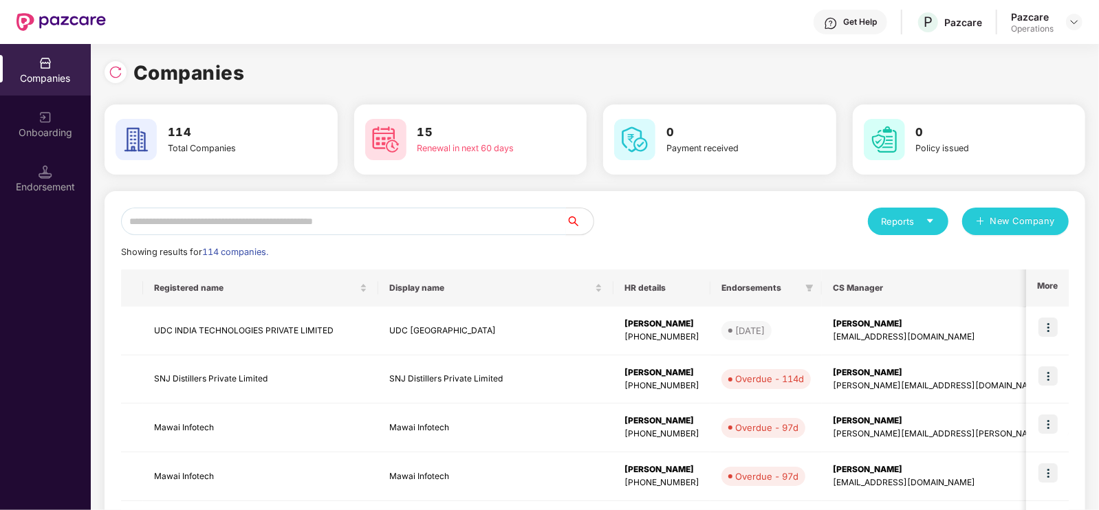
click at [232, 223] on input "text" at bounding box center [343, 221] width 445 height 27
paste input "**********"
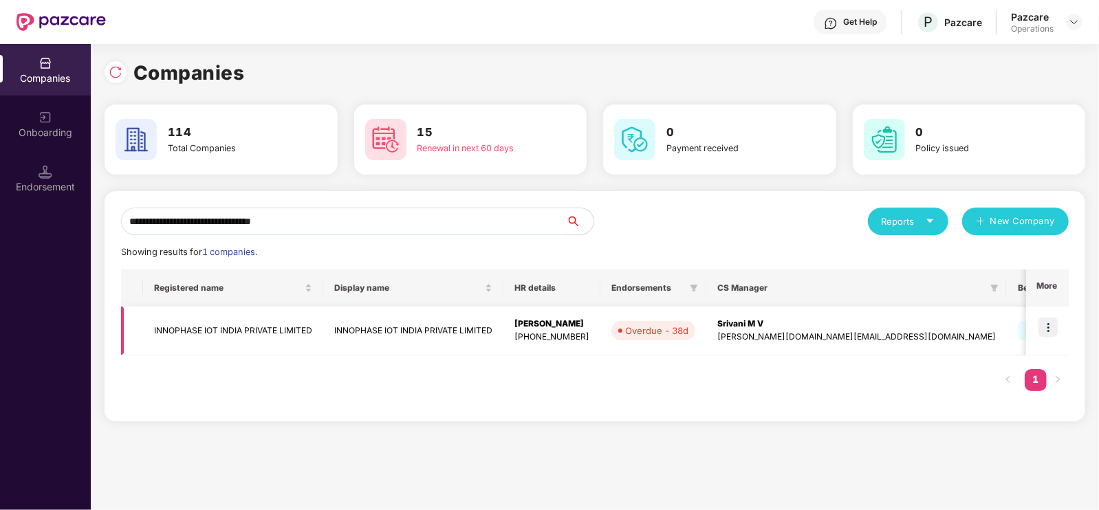
type input "**********"
click at [258, 334] on td "INNOPHASE IOT INDIA PRIVATE LIMITED" at bounding box center [233, 331] width 180 height 49
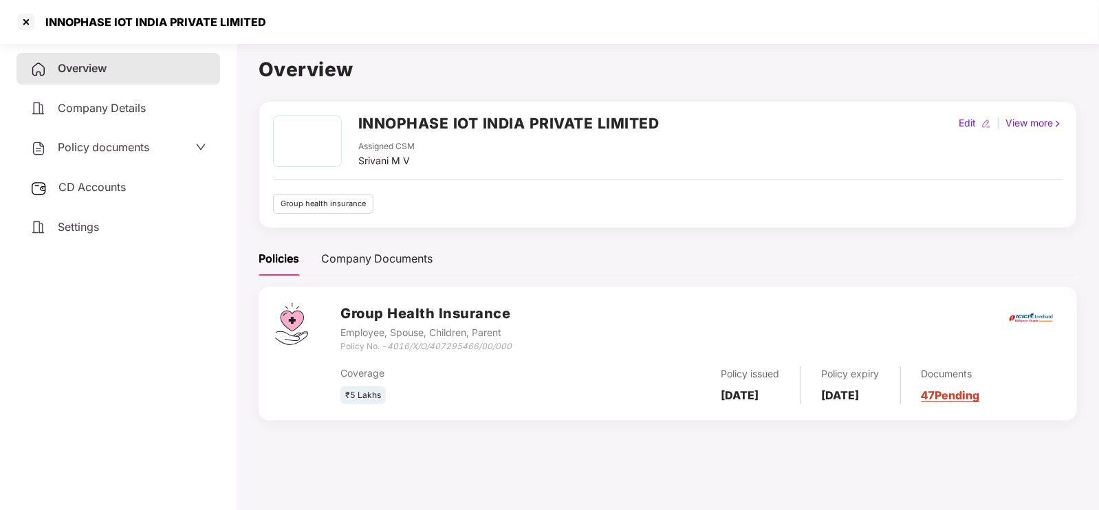
click at [82, 239] on div "Settings" at bounding box center [117, 228] width 203 height 32
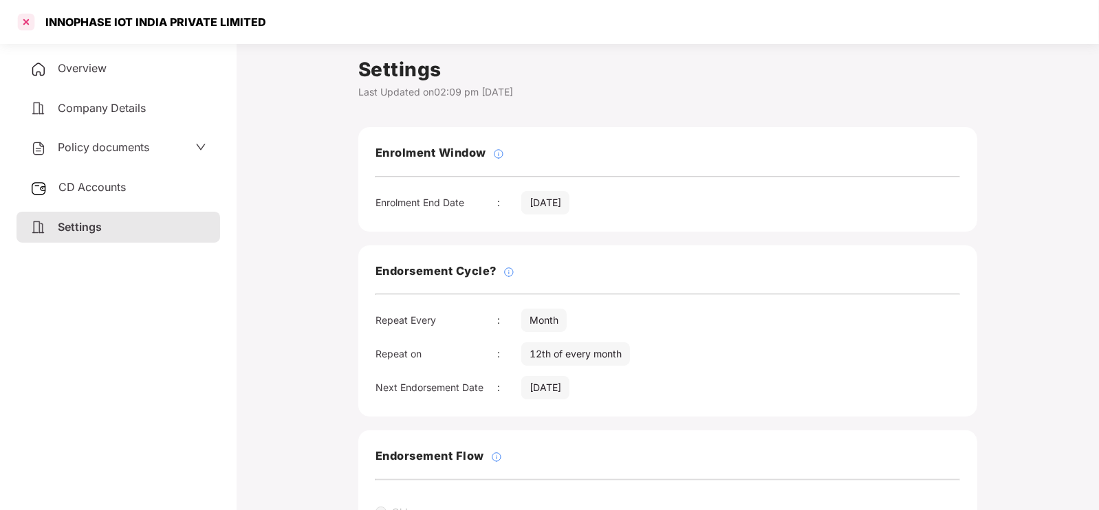
click at [25, 19] on div at bounding box center [26, 22] width 22 height 22
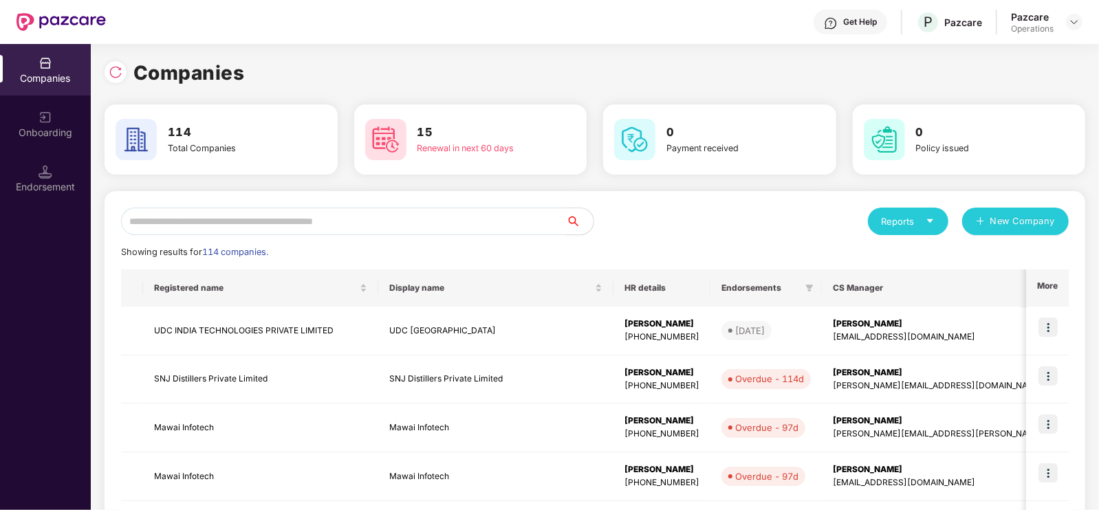
click at [287, 218] on input "text" at bounding box center [343, 221] width 445 height 27
paste input "**********"
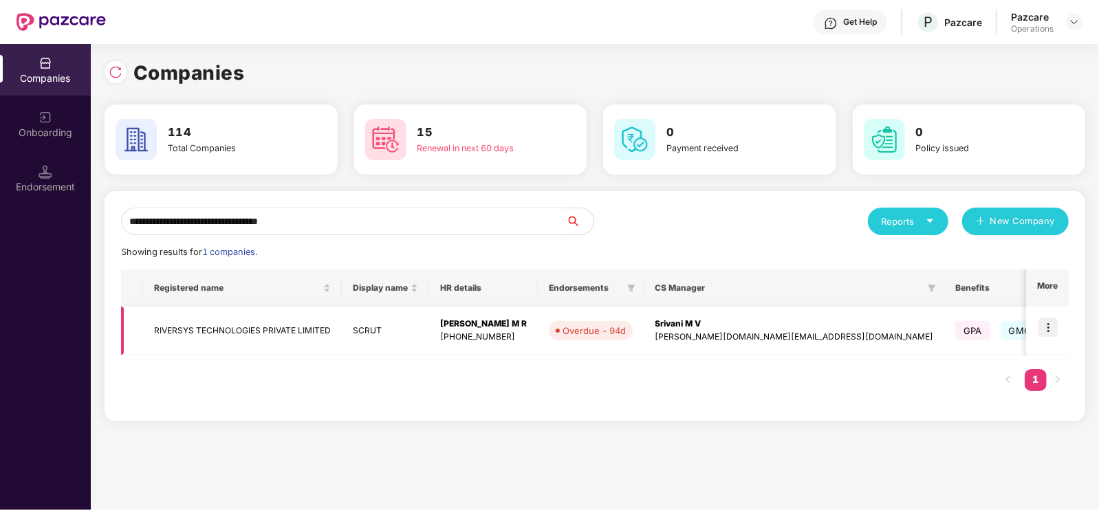
type input "**********"
click at [244, 322] on td "RIVERSYS TECHNOLOGIES PRIVATE LIMITED" at bounding box center [242, 331] width 199 height 49
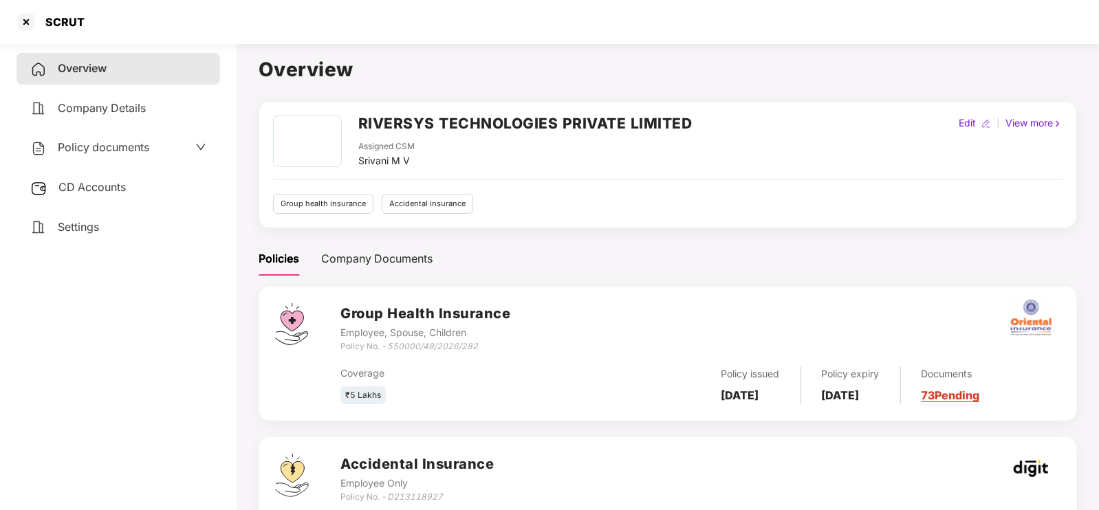
click at [99, 221] on span "Settings" at bounding box center [78, 227] width 41 height 14
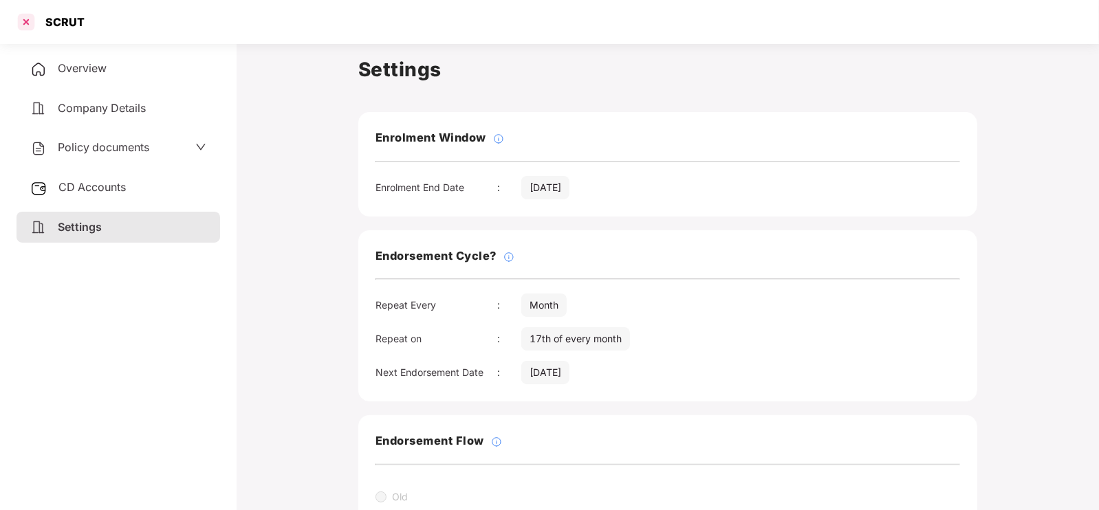
click at [24, 23] on div at bounding box center [26, 22] width 22 height 22
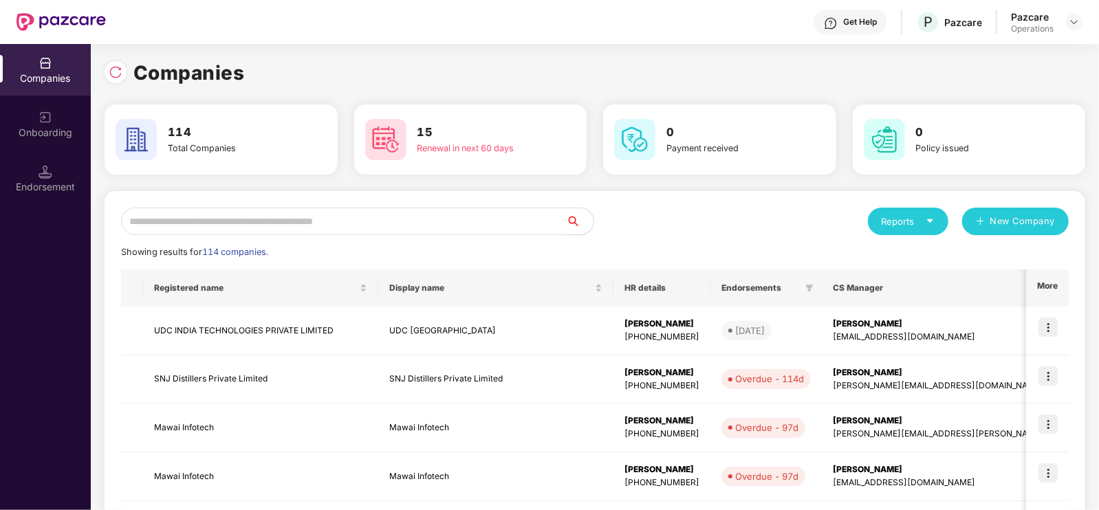
click at [206, 210] on input "text" at bounding box center [343, 221] width 445 height 27
paste input "**********"
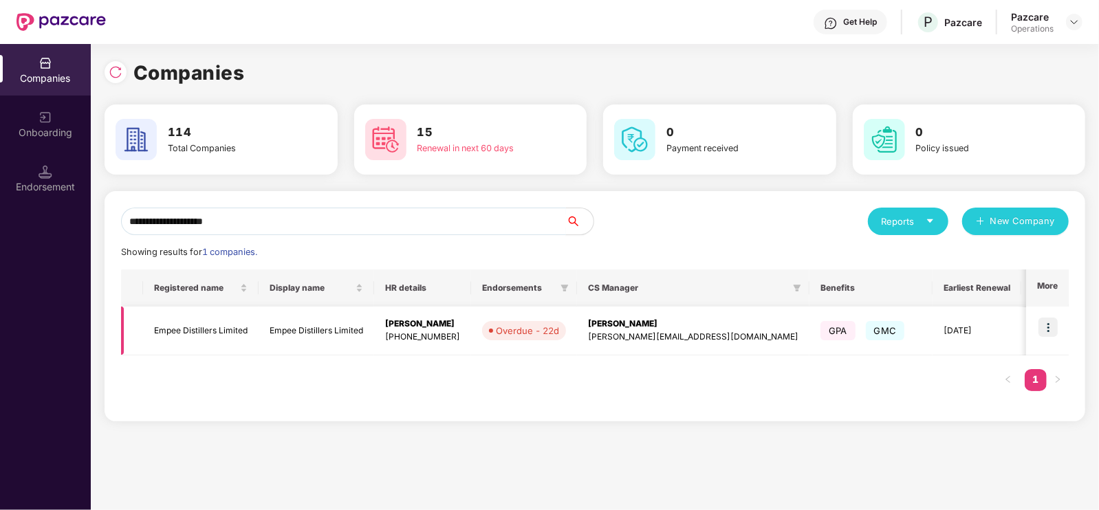
type input "**********"
click at [217, 336] on td "Empee Distillers Limited" at bounding box center [200, 331] width 115 height 49
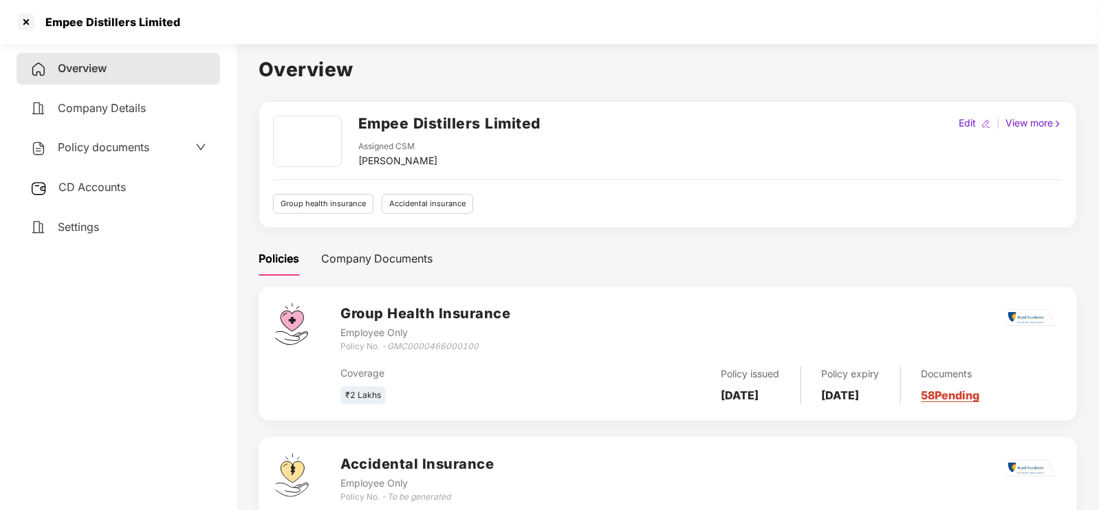
click at [100, 145] on span "Policy documents" at bounding box center [103, 147] width 91 height 14
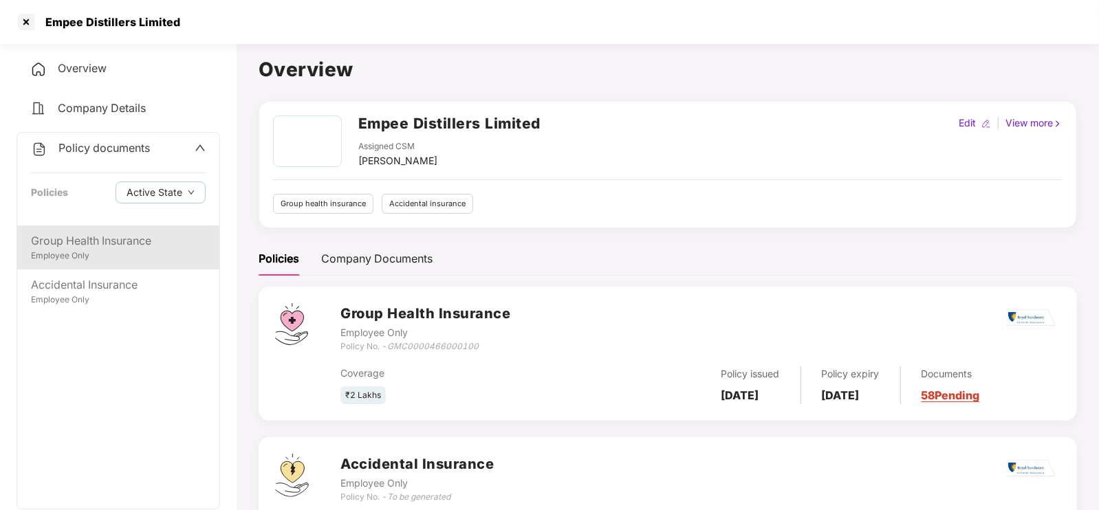
click at [149, 232] on div "Group Health Insurance" at bounding box center [118, 240] width 175 height 17
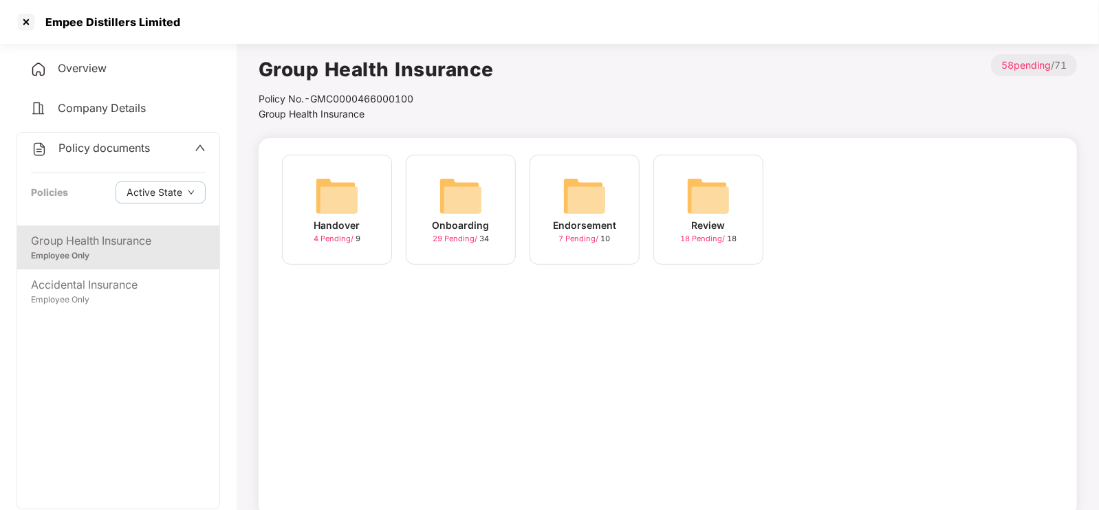
click at [477, 221] on div "Onboarding" at bounding box center [460, 225] width 57 height 15
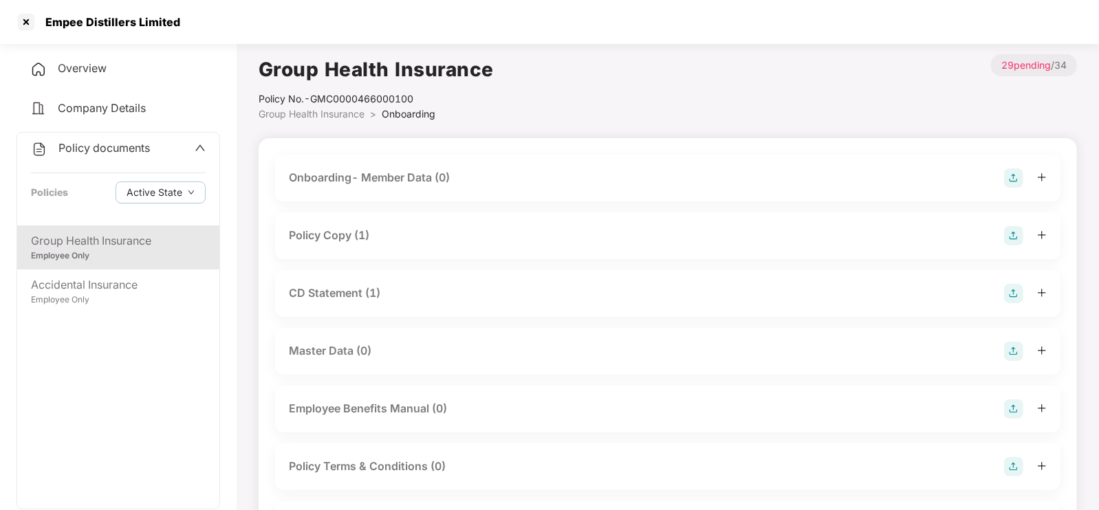
click at [390, 225] on div "Policy Copy (1)" at bounding box center [667, 235] width 785 height 47
drag, startPoint x: 371, startPoint y: 236, endPoint x: 390, endPoint y: 225, distance: 22.5
click at [390, 225] on div "Policy Copy (1)" at bounding box center [667, 235] width 785 height 47
click at [383, 235] on div "Policy Copy (1)" at bounding box center [668, 235] width 758 height 19
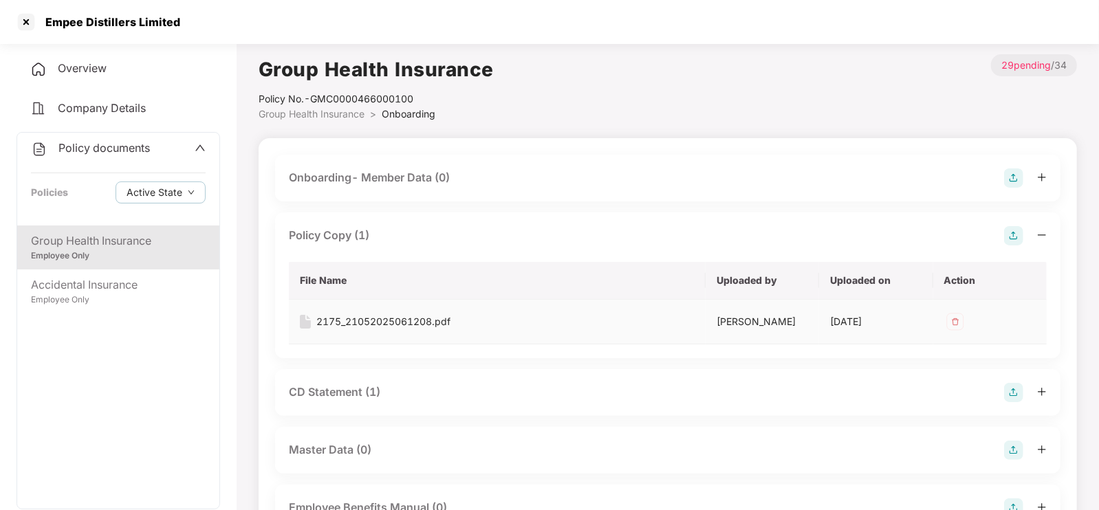
click at [397, 314] on div "2175_21052025061208.pdf" at bounding box center [383, 321] width 134 height 15
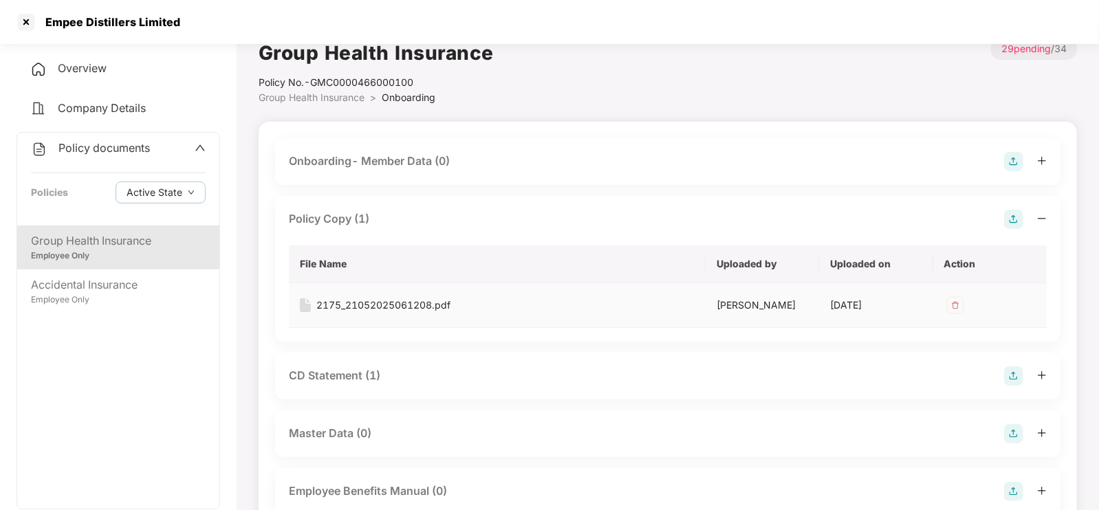
scroll to position [19, 0]
click at [361, 367] on div "CD Statement (1)" at bounding box center [334, 373] width 91 height 17
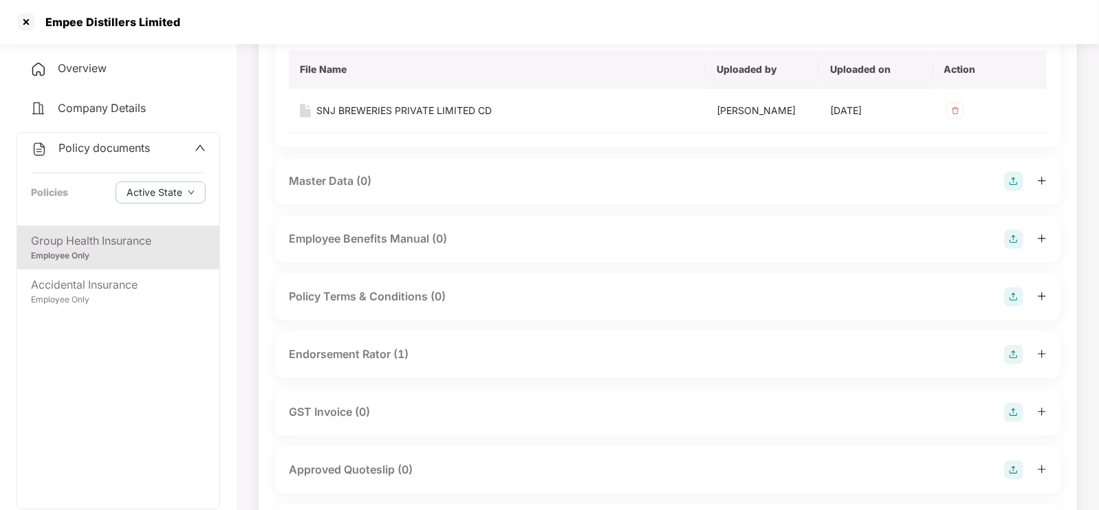
scroll to position [368, 0]
click at [393, 338] on div "Endorsement Rator (1)" at bounding box center [667, 354] width 785 height 47
click at [388, 355] on div "Endorsement Rator (1)" at bounding box center [349, 353] width 120 height 17
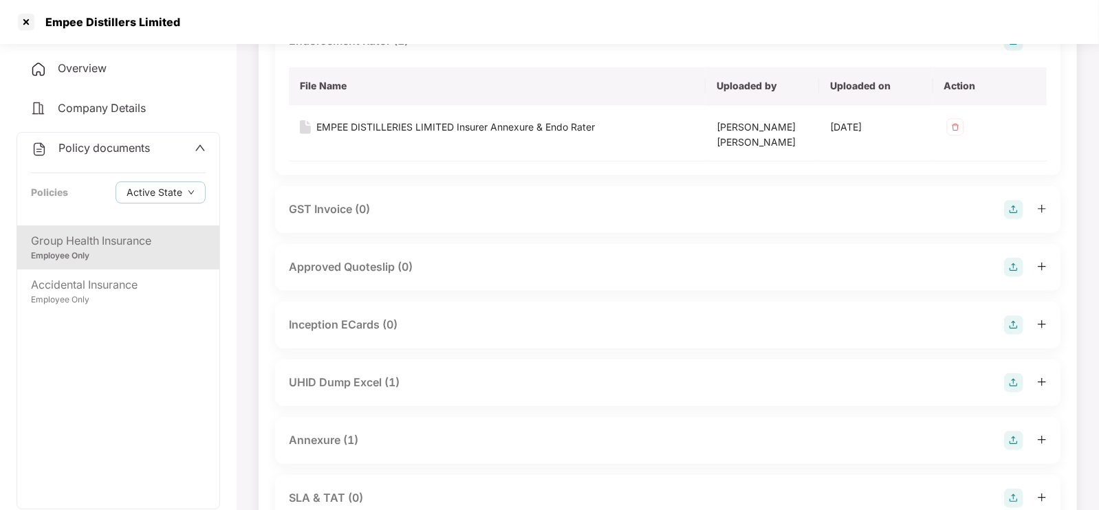
scroll to position [690, 0]
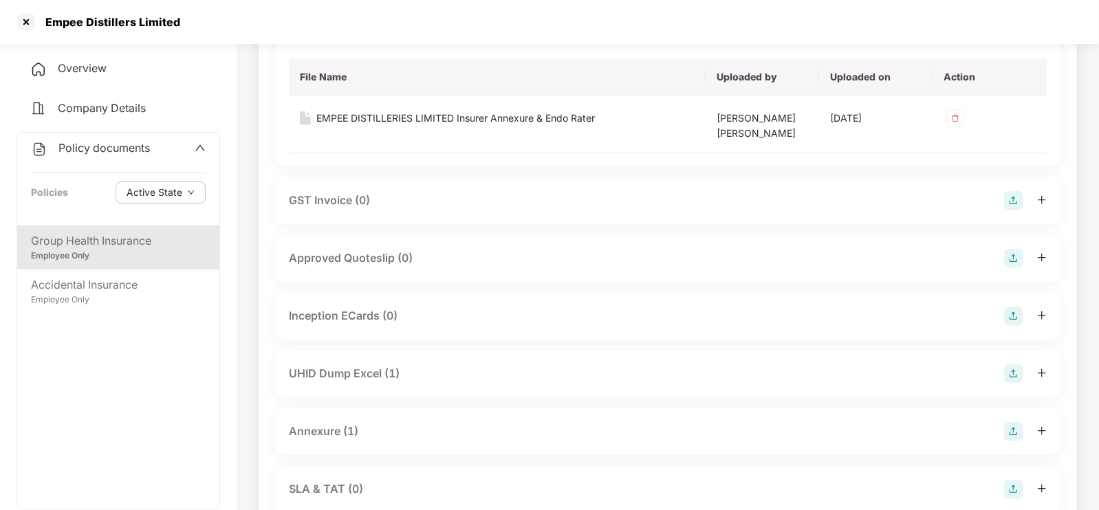
click at [395, 376] on div "UHID Dump Excel (1)" at bounding box center [344, 373] width 111 height 17
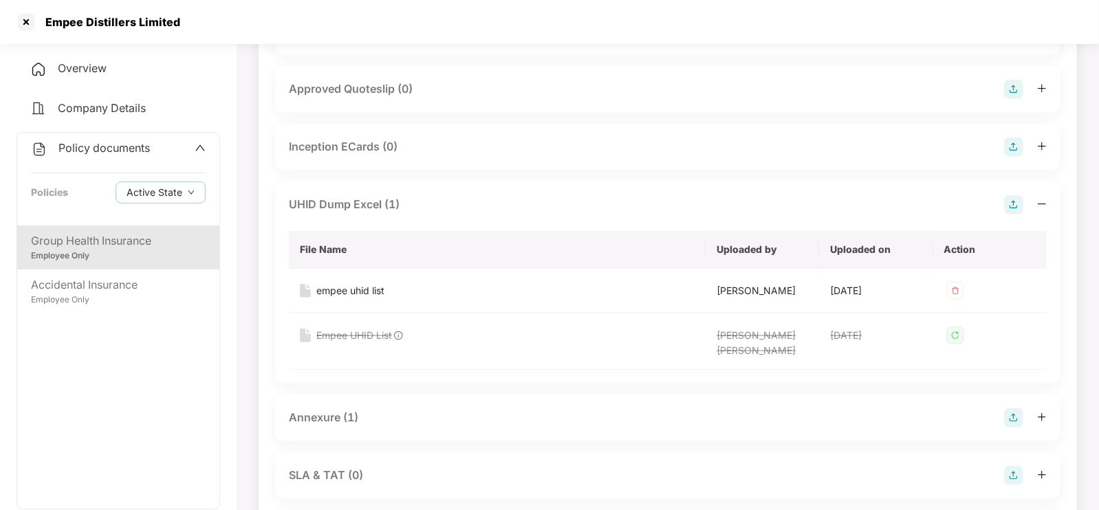
scroll to position [869, 0]
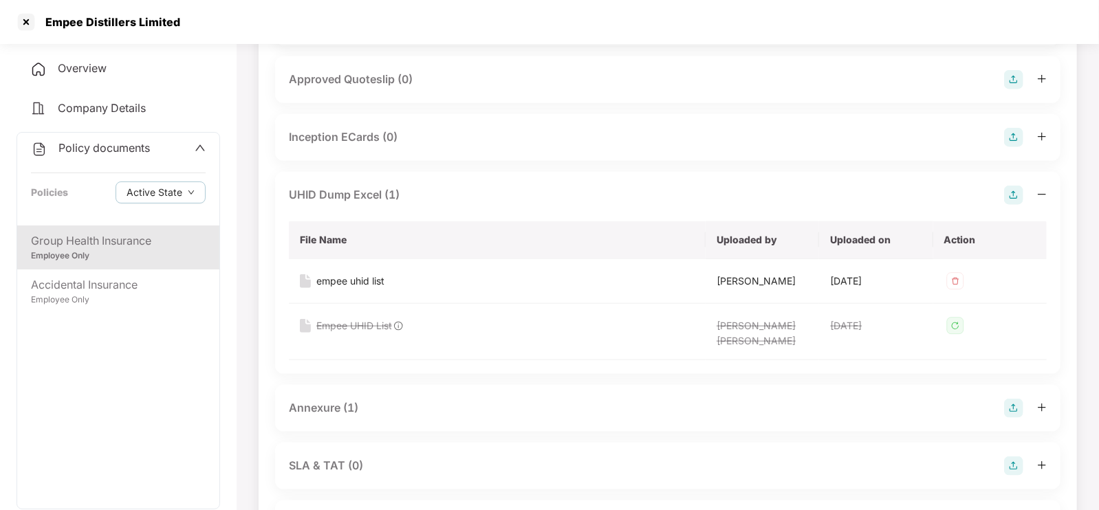
click at [395, 403] on div "Annexure (1)" at bounding box center [668, 408] width 758 height 19
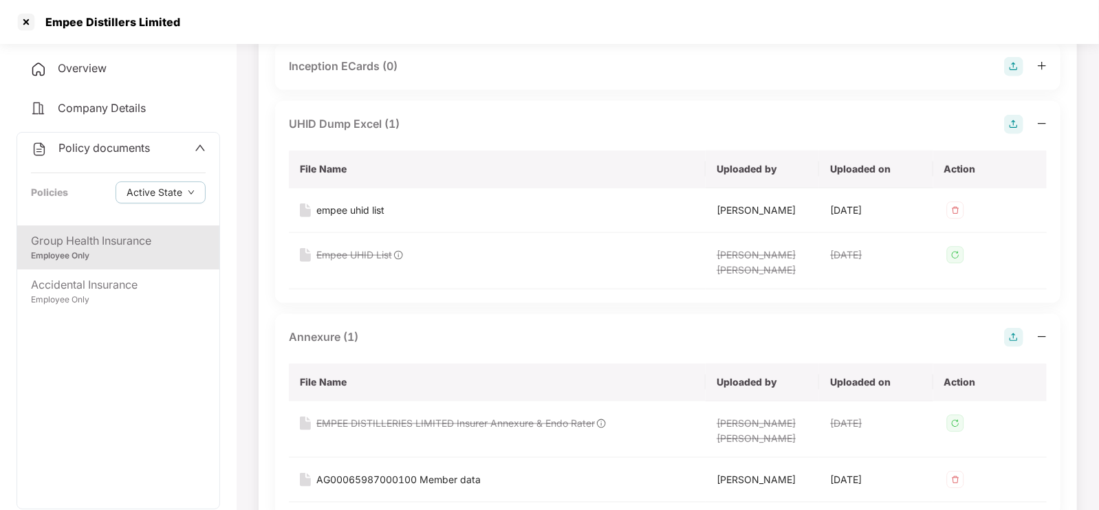
scroll to position [941, 0]
click at [23, 21] on div at bounding box center [26, 22] width 22 height 22
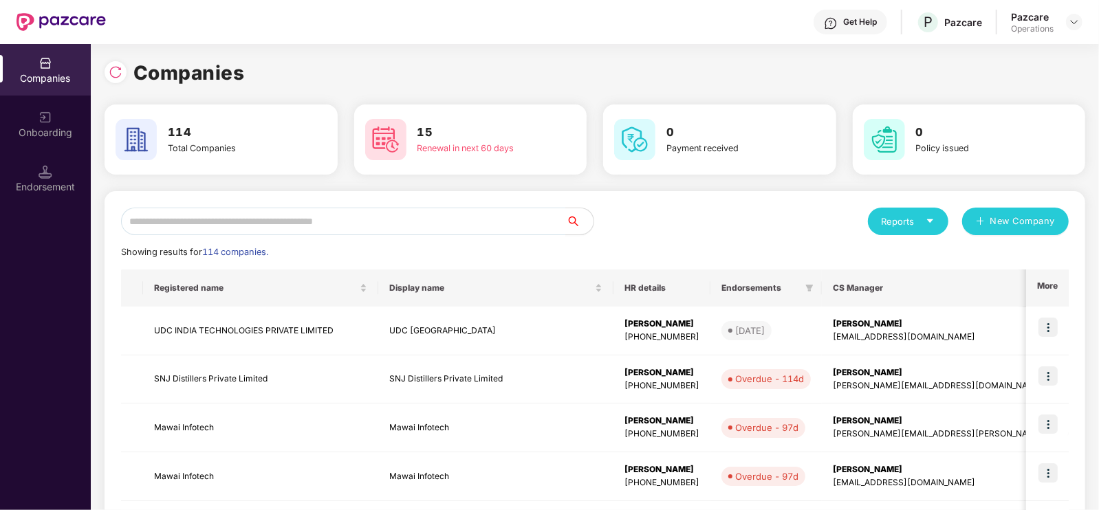
scroll to position [0, 0]
click at [230, 219] on input "text" at bounding box center [343, 221] width 445 height 27
paste input "**********"
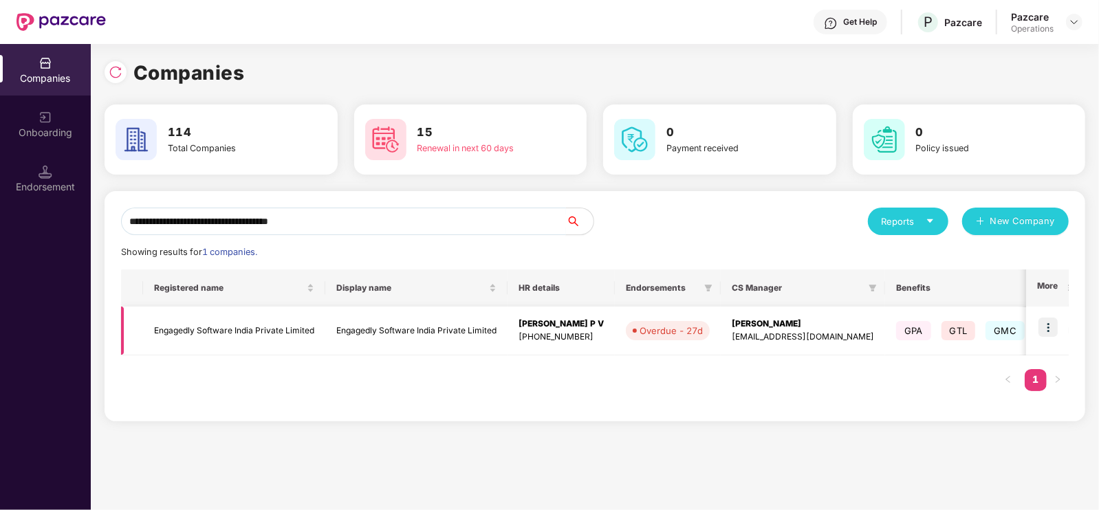
type input "**********"
click at [1043, 320] on img at bounding box center [1047, 327] width 19 height 19
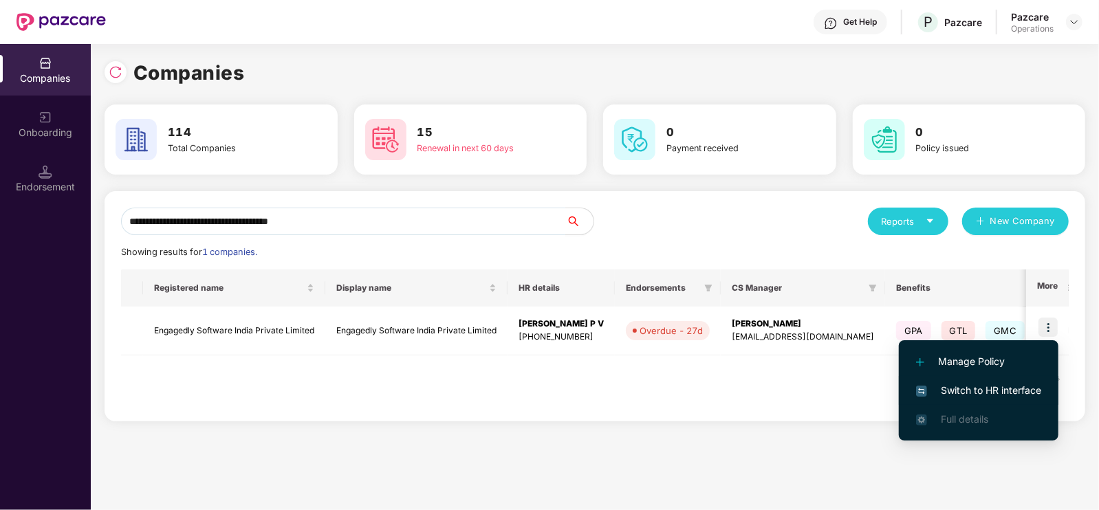
click at [976, 388] on span "Switch to HR interface" at bounding box center [978, 390] width 125 height 15
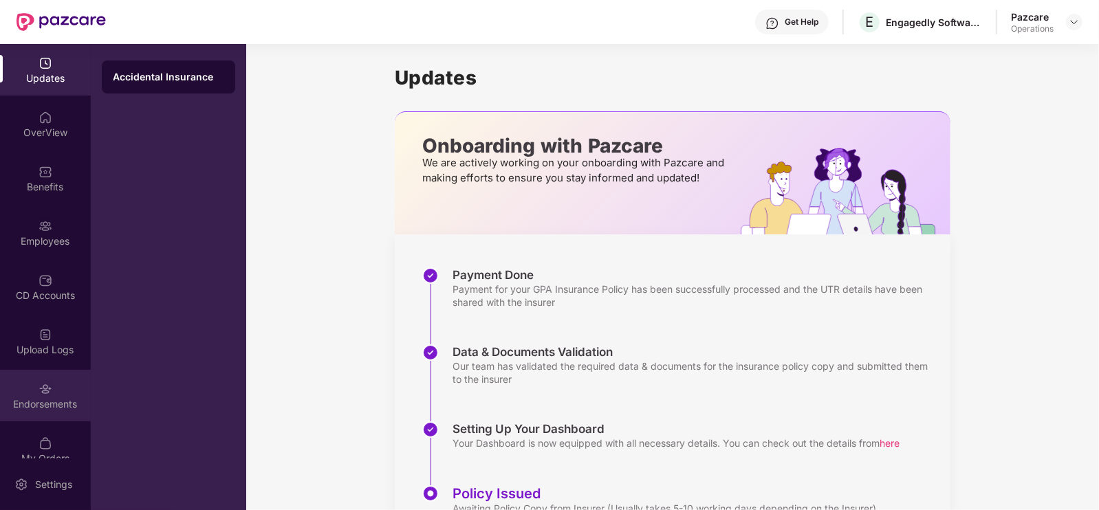
click at [49, 395] on img at bounding box center [45, 389] width 14 height 14
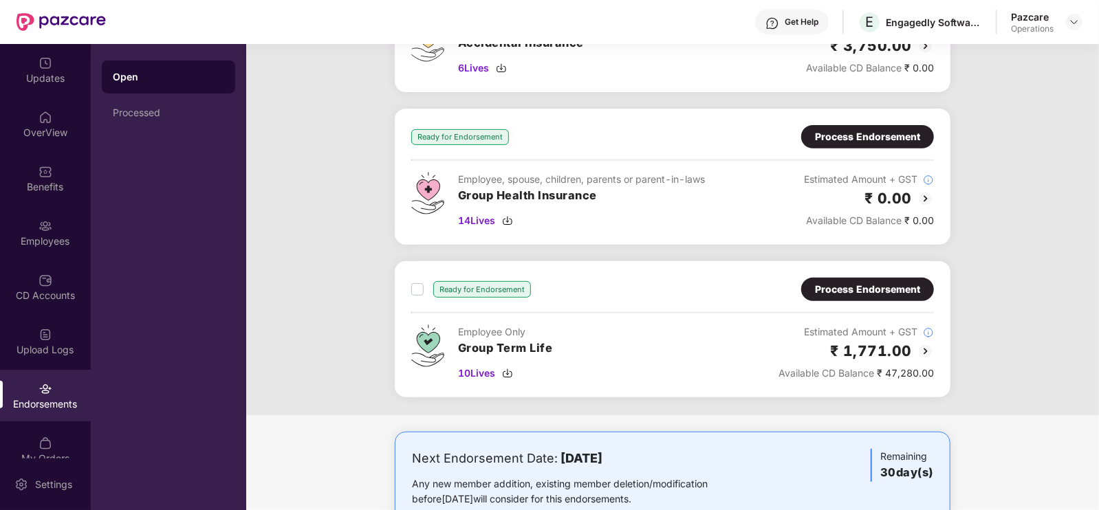
scroll to position [319, 0]
